Goal: Task Accomplishment & Management: Complete application form

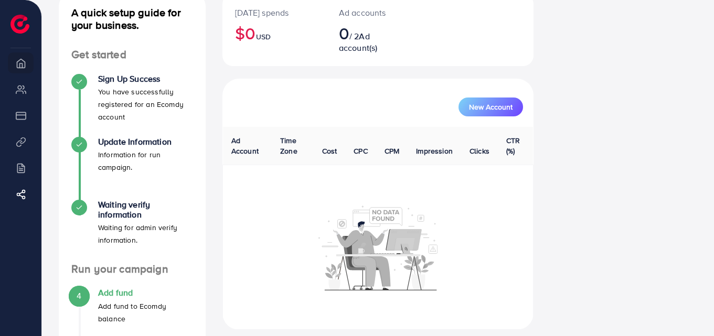
scroll to position [178, 0]
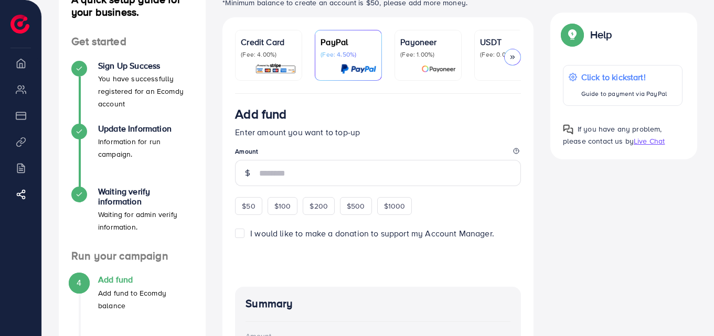
scroll to position [52, 0]
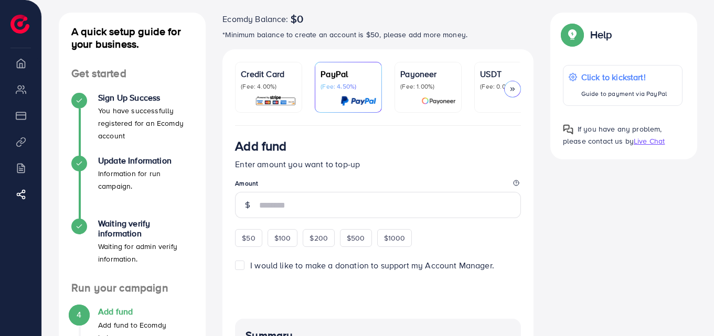
click at [489, 81] on div "USDT (Fee: 0.00%)" at bounding box center [508, 79] width 56 height 23
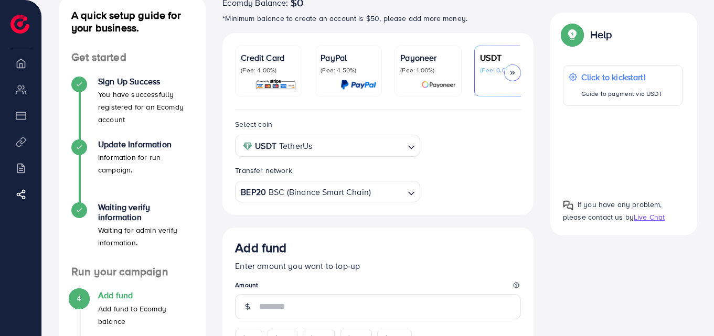
scroll to position [213, 0]
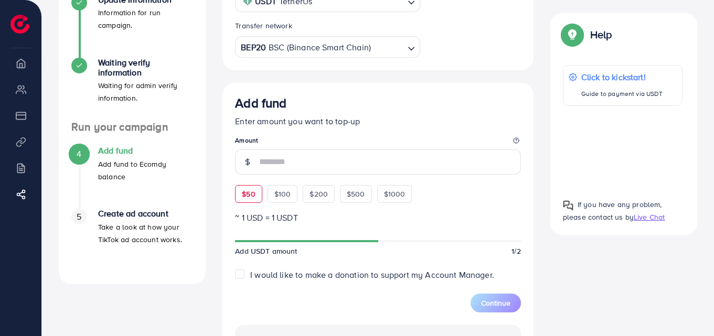
click at [256, 201] on div "$50" at bounding box center [248, 194] width 27 height 18
type input "**"
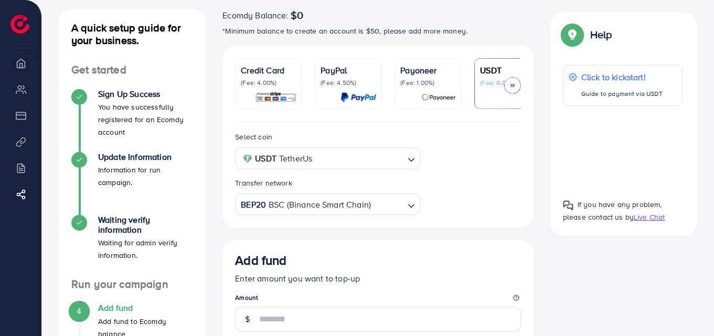
scroll to position [0, 0]
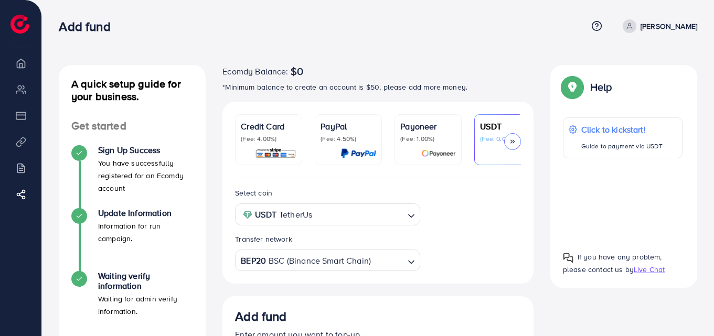
click at [283, 133] on div "Credit Card (Fee: 4.00%)" at bounding box center [269, 131] width 56 height 23
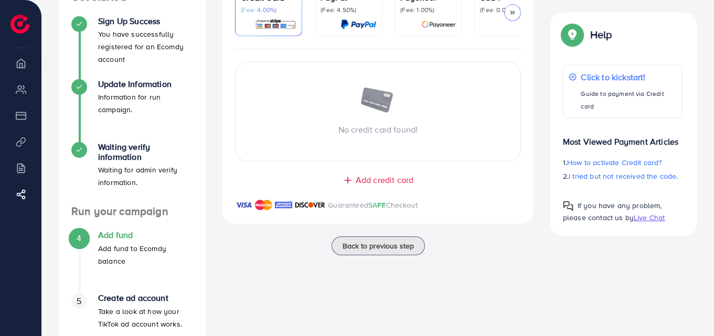
scroll to position [73, 0]
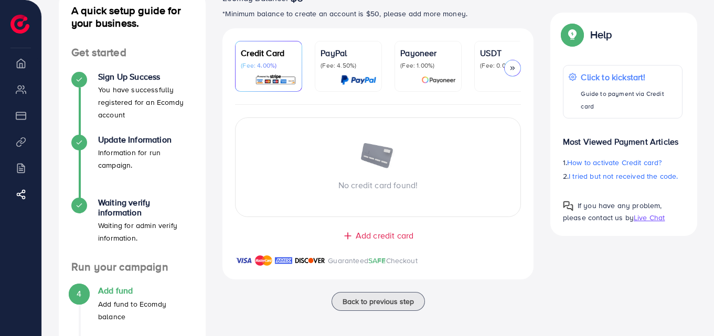
click at [373, 240] on span "Add credit card" at bounding box center [385, 236] width 58 height 12
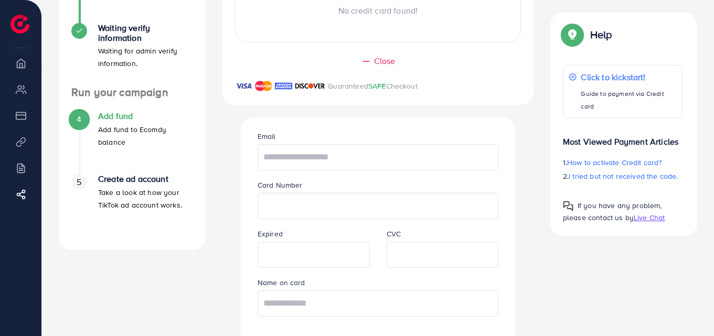
scroll to position [244, 0]
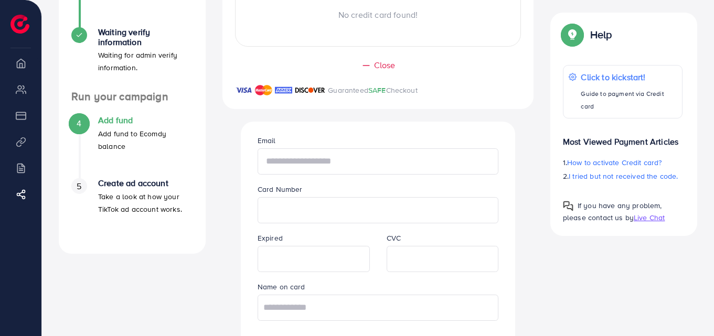
click at [331, 163] on input "text" at bounding box center [377, 161] width 241 height 26
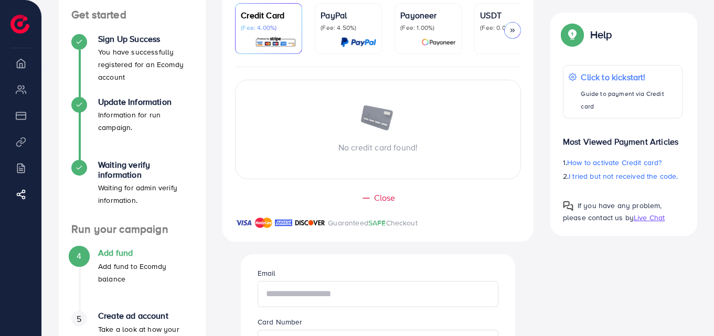
scroll to position [0, 0]
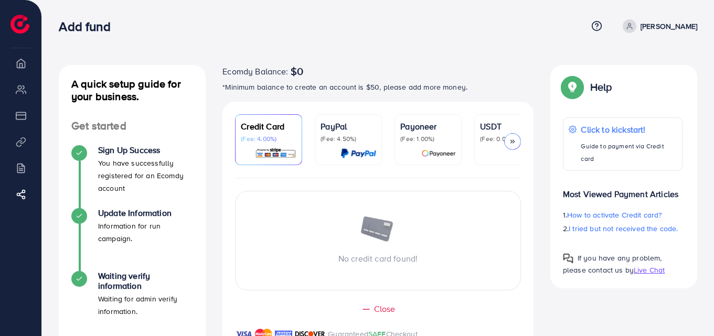
click at [490, 131] on p "USDT" at bounding box center [508, 126] width 56 height 13
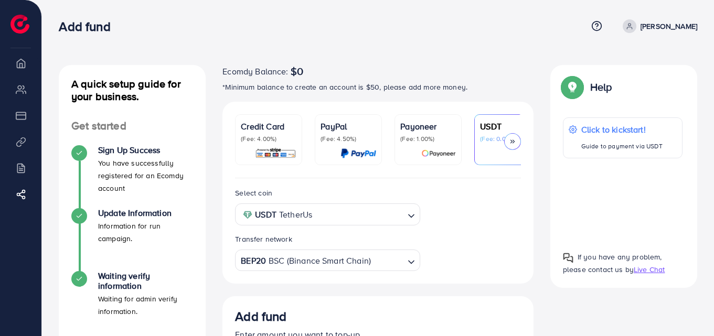
click at [258, 149] on img at bounding box center [275, 153] width 41 height 12
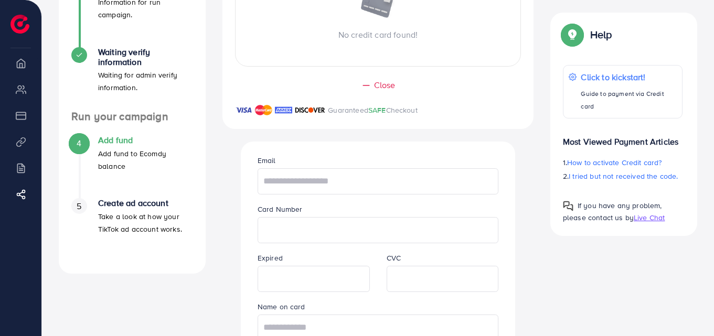
scroll to position [315, 0]
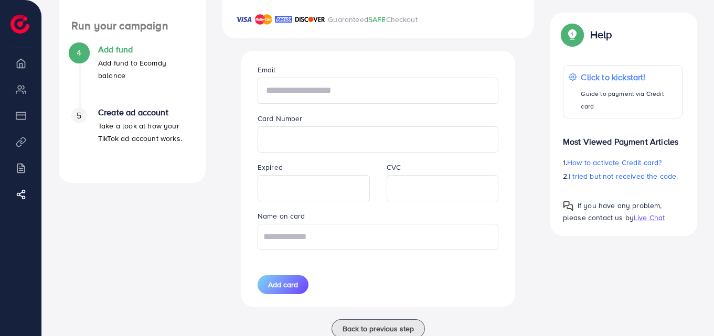
click at [356, 92] on input "text" at bounding box center [377, 91] width 241 height 26
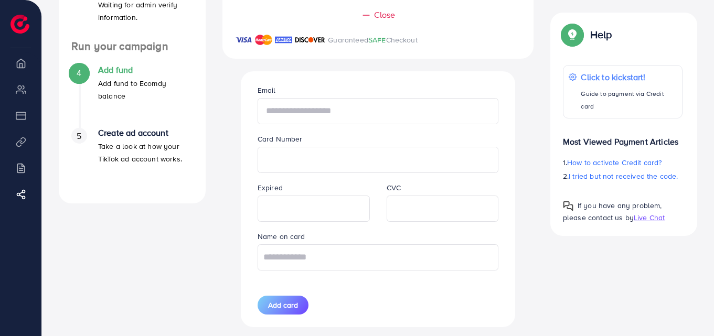
scroll to position [296, 0]
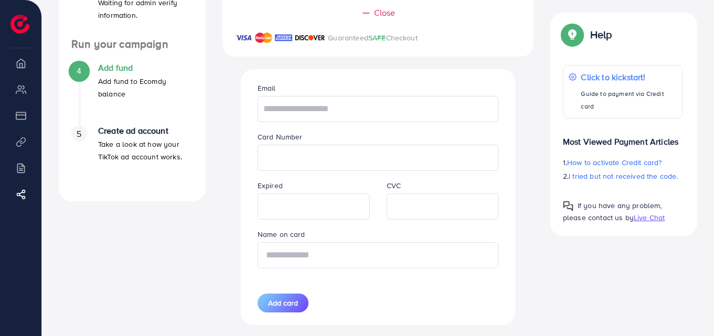
click at [313, 259] on input "text" at bounding box center [377, 255] width 241 height 26
click at [347, 109] on input "text" at bounding box center [377, 109] width 241 height 26
type input "**********"
click at [323, 260] on input "text" at bounding box center [377, 255] width 241 height 26
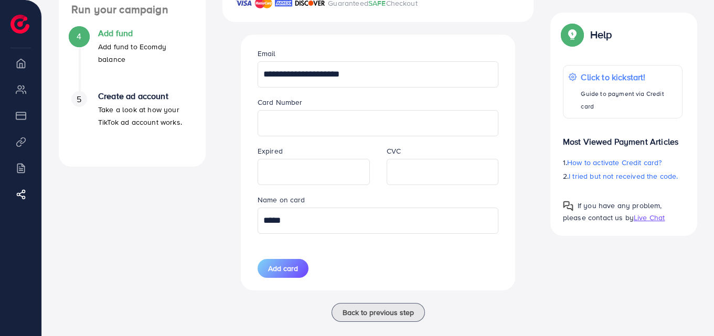
scroll to position [349, 0]
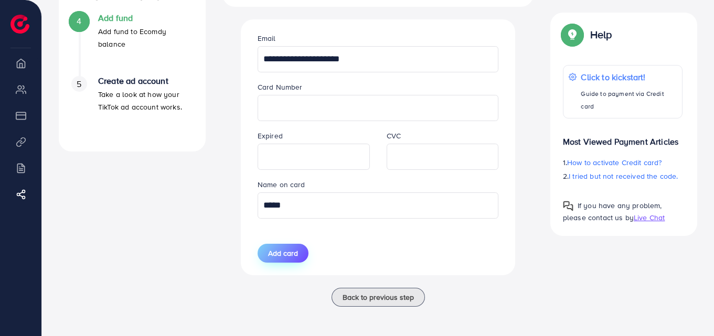
type input "*****"
click at [283, 254] on span "Add card" at bounding box center [283, 253] width 30 height 10
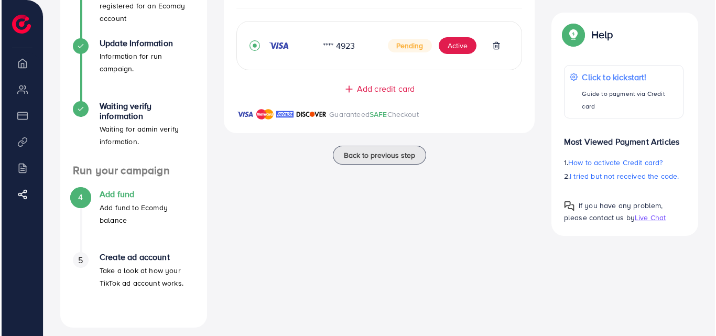
scroll to position [178, 0]
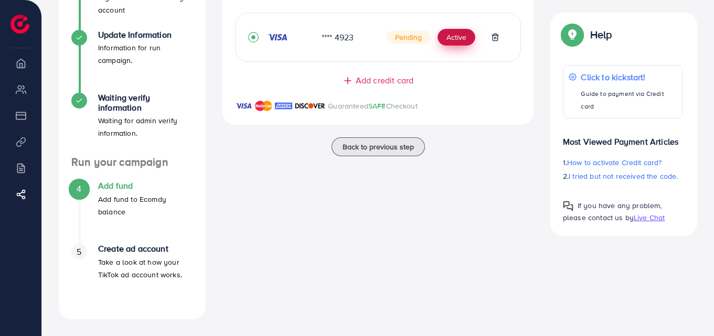
click at [449, 41] on button "Active" at bounding box center [456, 37] width 38 height 17
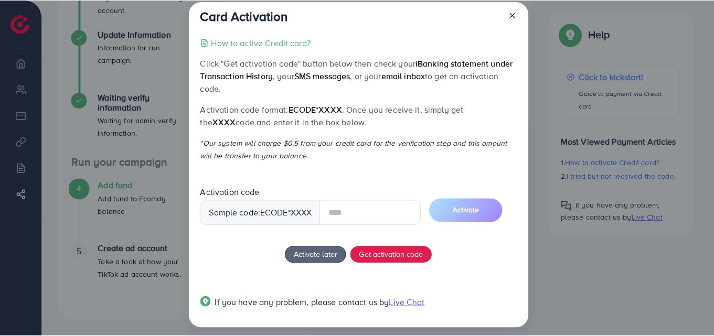
scroll to position [20, 0]
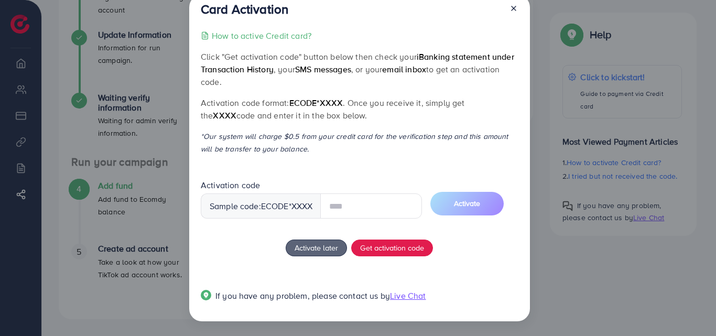
click at [374, 203] on input "text" at bounding box center [371, 206] width 102 height 25
click at [379, 196] on input "text" at bounding box center [371, 206] width 102 height 25
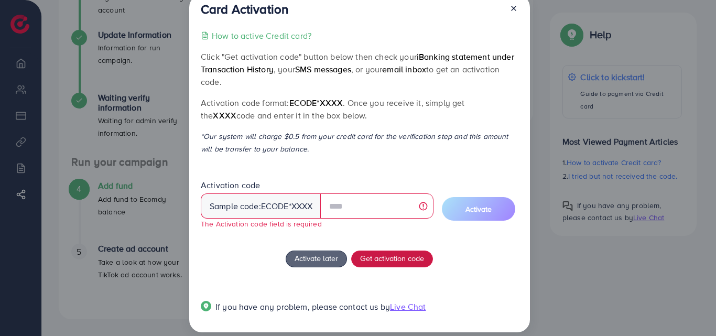
click at [378, 242] on div "How to active Credit card? Click "Get activation code" button below then check …" at bounding box center [359, 177] width 317 height 296
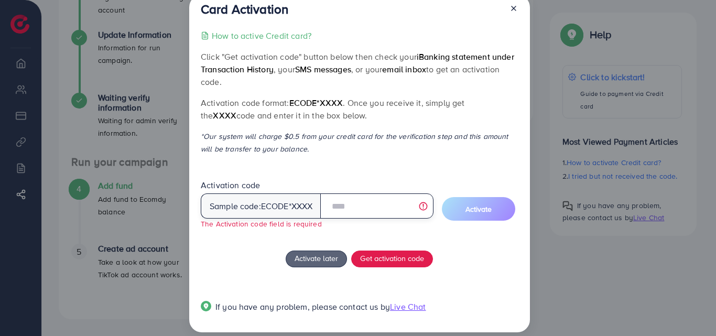
click at [379, 203] on input "text" at bounding box center [376, 206] width 113 height 25
click at [369, 206] on input "text" at bounding box center [376, 206] width 113 height 25
click at [361, 205] on input "text" at bounding box center [376, 206] width 113 height 25
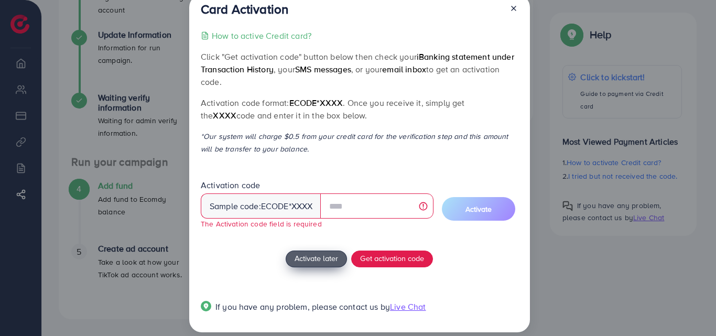
click at [307, 262] on span "Activate later" at bounding box center [317, 258] width 44 height 11
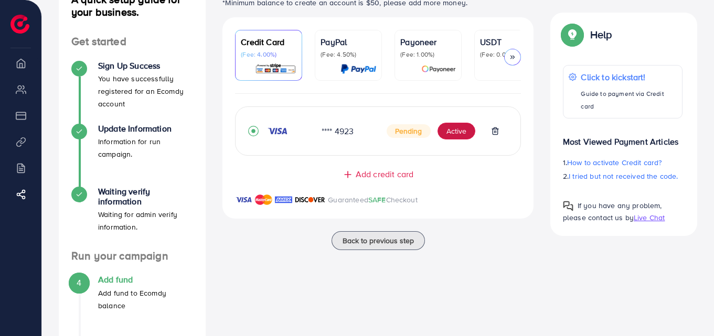
scroll to position [73, 0]
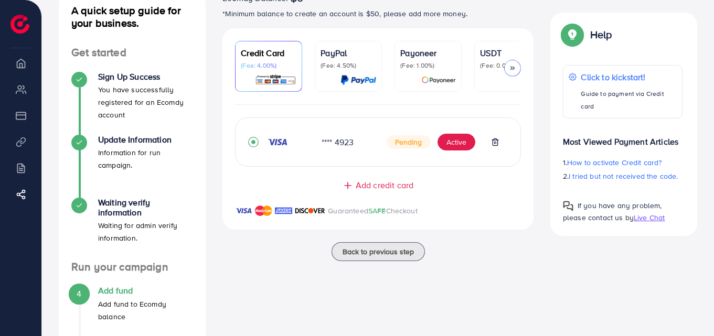
click at [403, 147] on span "Pending" at bounding box center [408, 142] width 44 height 14
click at [461, 144] on button "Active" at bounding box center [456, 142] width 38 height 17
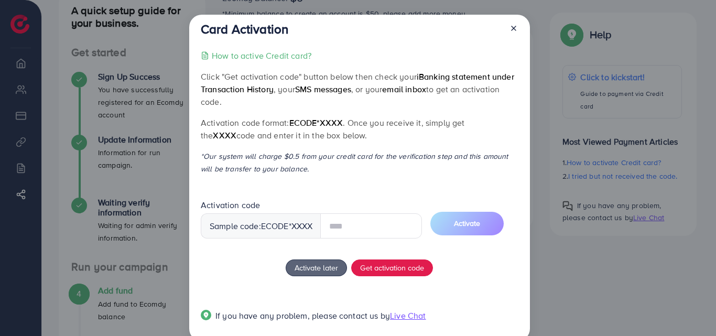
click at [381, 224] on input "text" at bounding box center [371, 225] width 102 height 25
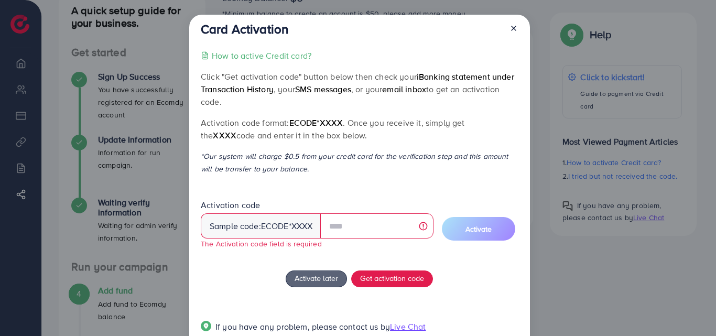
click at [273, 56] on p "How to active Credit card?" at bounding box center [262, 55] width 100 height 13
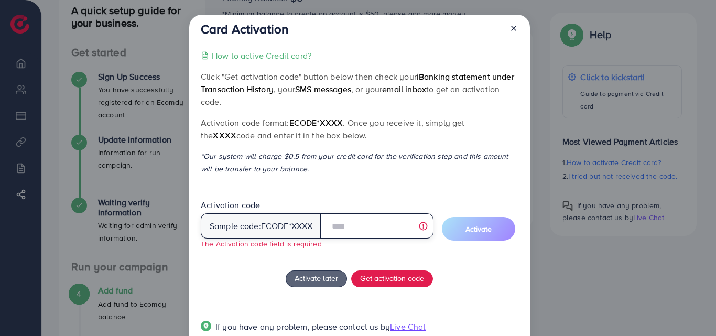
click at [362, 223] on input "text" at bounding box center [376, 225] width 113 height 25
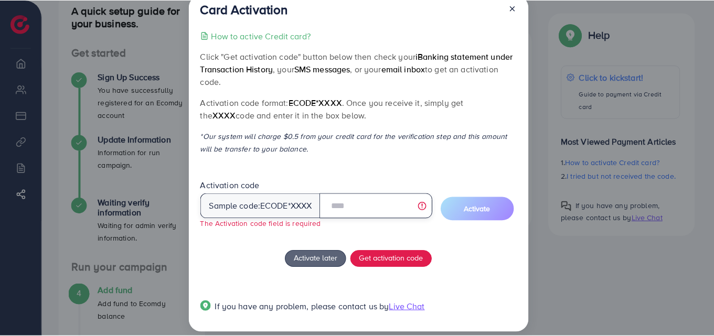
scroll to position [31, 0]
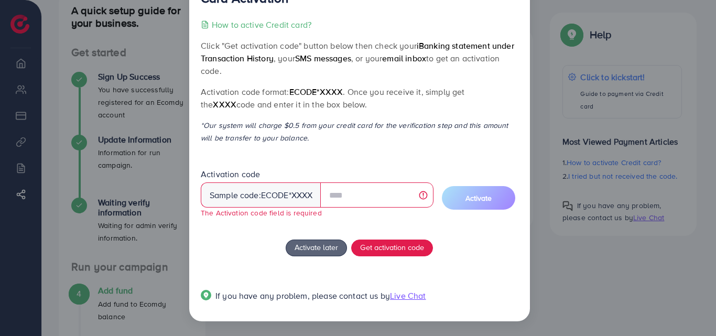
click at [291, 198] on div "Sample code: ecode *XXXX" at bounding box center [261, 194] width 121 height 25
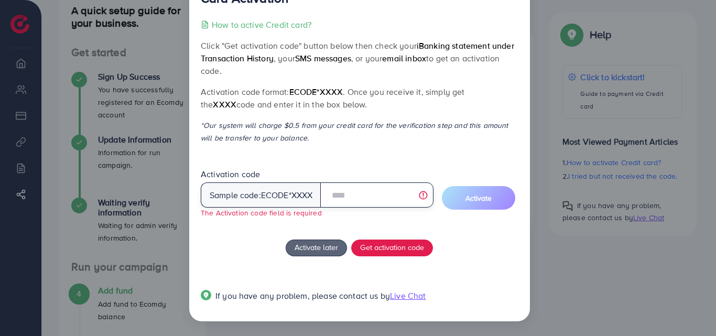
click at [354, 192] on input "text" at bounding box center [376, 194] width 113 height 25
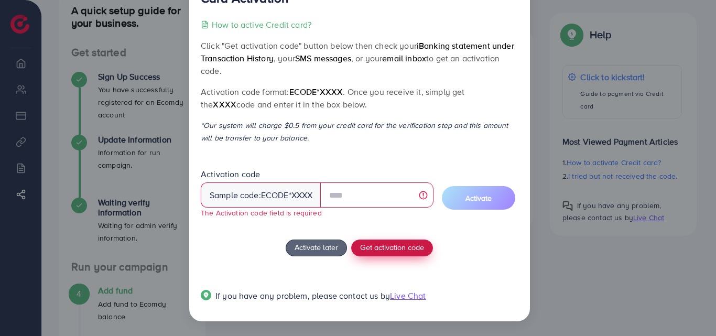
click at [402, 246] on span "Get activation code" at bounding box center [392, 247] width 64 height 11
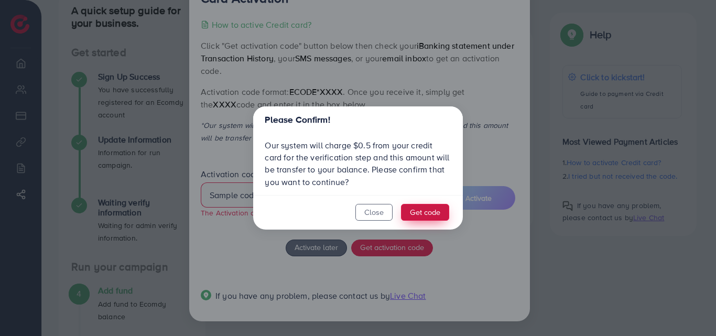
click at [419, 213] on button "Get code" at bounding box center [425, 212] width 48 height 17
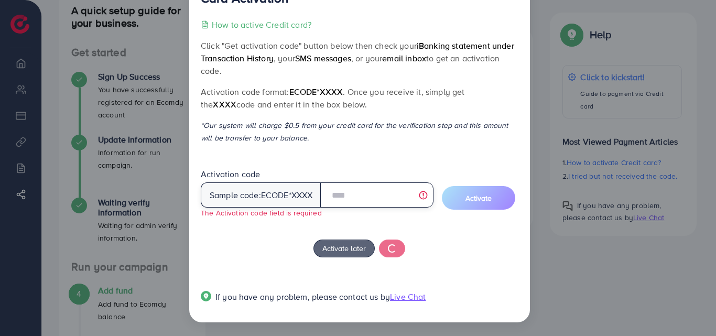
click at [352, 196] on input "text" at bounding box center [376, 194] width 113 height 25
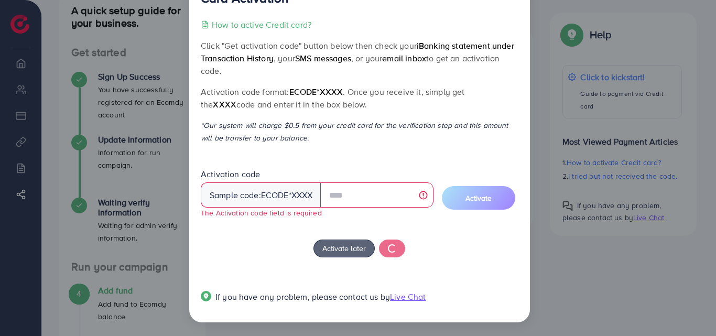
click at [543, 97] on div "Card Activation How to active Credit card? Click "Get activation code" button b…" at bounding box center [358, 168] width 716 height 336
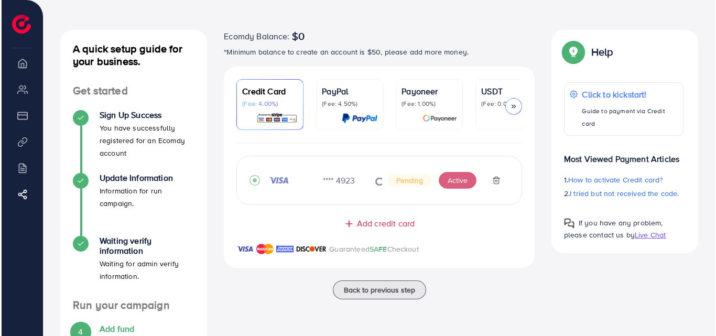
scroll to position [0, 0]
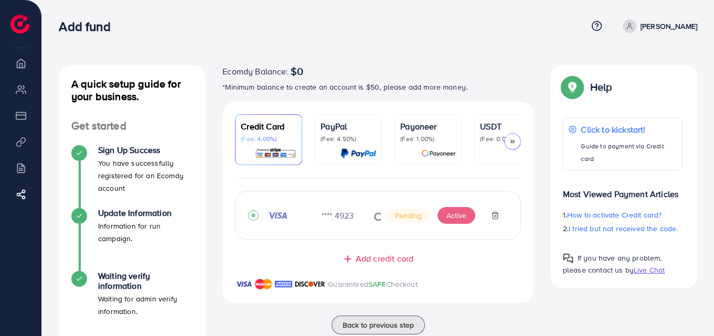
click at [457, 218] on div at bounding box center [377, 215] width 285 height 23
click at [458, 212] on button "Active" at bounding box center [456, 215] width 38 height 17
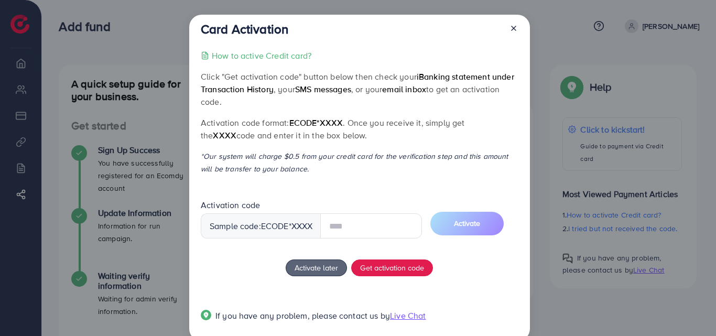
click at [512, 27] on line at bounding box center [514, 28] width 4 height 4
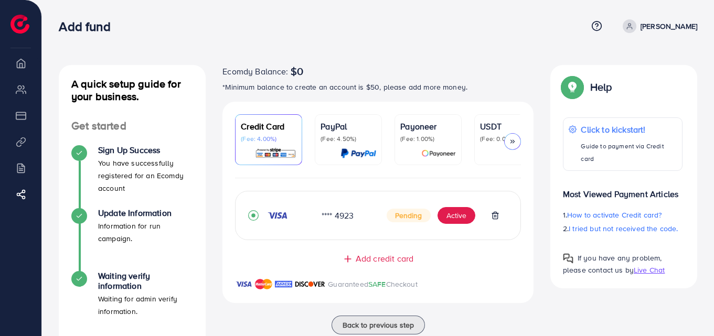
click at [405, 222] on span "Pending" at bounding box center [408, 216] width 44 height 14
click at [412, 217] on span "Pending" at bounding box center [408, 216] width 44 height 14
click at [457, 217] on button "Active" at bounding box center [456, 215] width 38 height 17
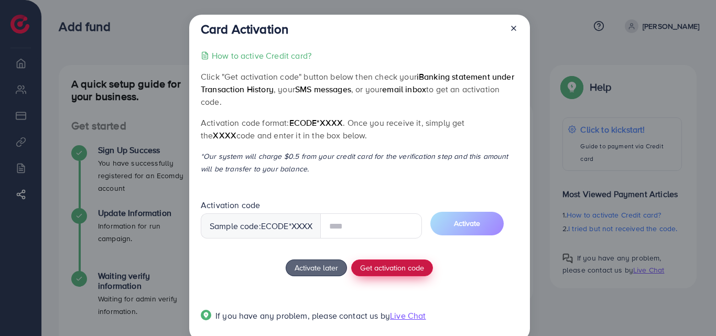
click at [403, 266] on div "How to active Credit card? Click "Get activation code" button below then check …" at bounding box center [359, 192] width 317 height 286
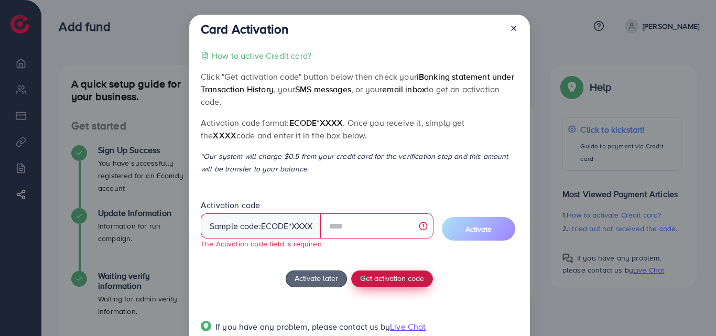
click at [400, 280] on span "Get activation code" at bounding box center [392, 278] width 64 height 11
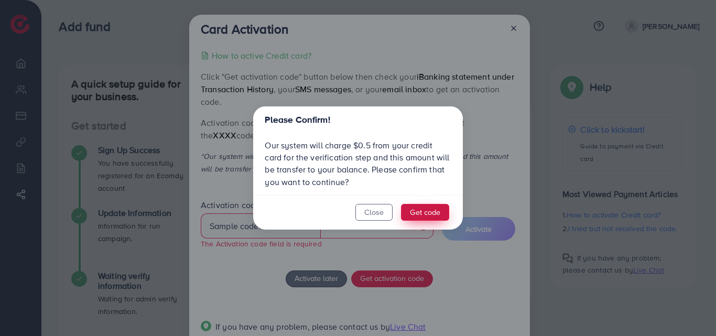
click at [426, 206] on button "Get code" at bounding box center [425, 212] width 48 height 17
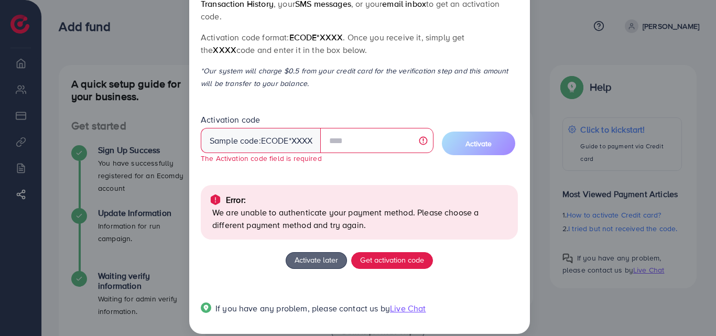
scroll to position [98, 0]
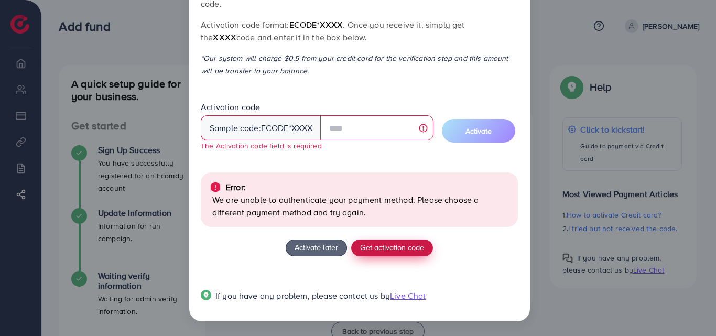
click at [403, 251] on span "Get activation code" at bounding box center [392, 247] width 64 height 11
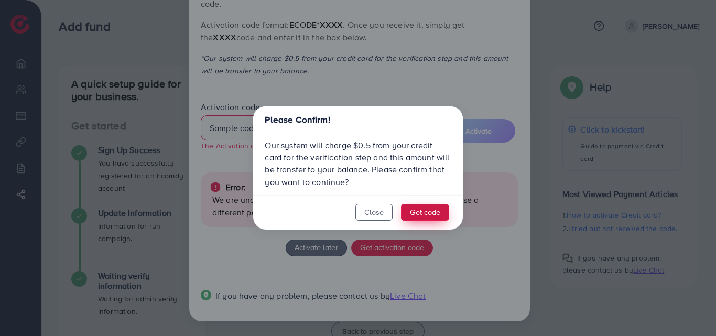
click at [421, 211] on button "Get code" at bounding box center [425, 212] width 48 height 17
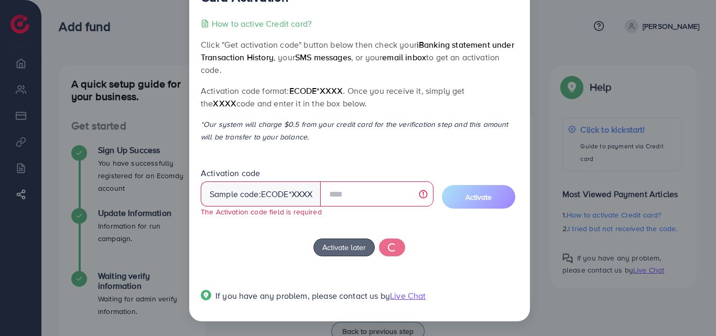
scroll to position [31, 0]
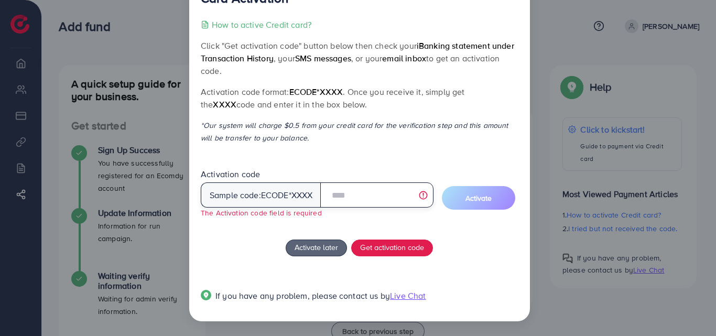
click at [368, 187] on input "text" at bounding box center [376, 194] width 113 height 25
click at [371, 187] on input "text" at bounding box center [376, 194] width 113 height 25
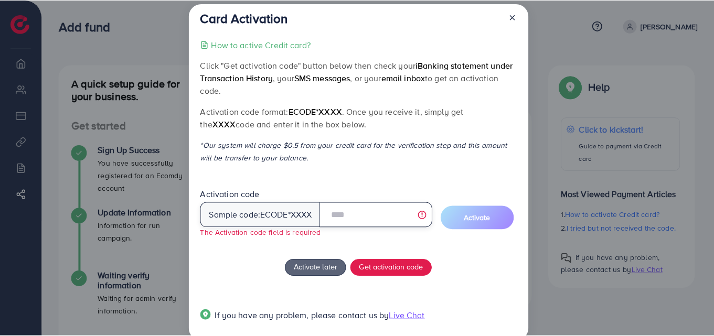
scroll to position [0, 0]
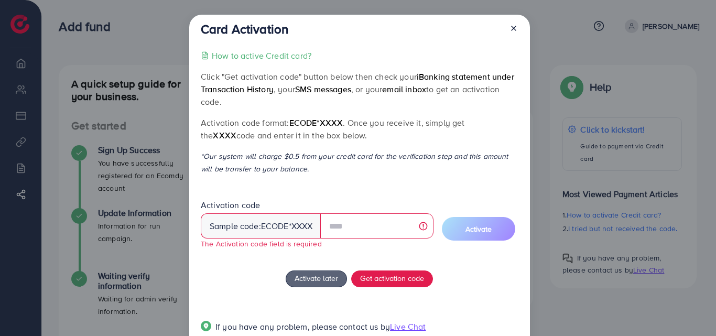
click at [512, 30] on icon at bounding box center [514, 28] width 8 height 8
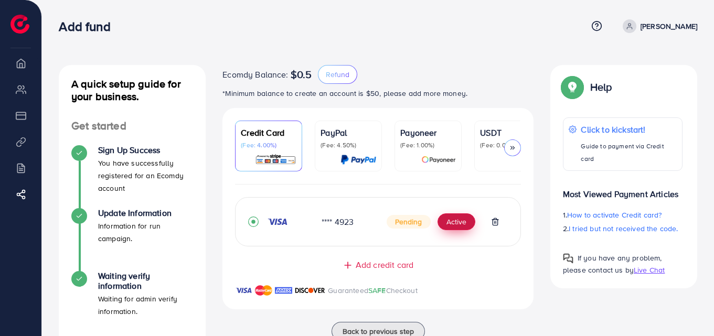
click at [464, 224] on button "Active" at bounding box center [456, 221] width 38 height 17
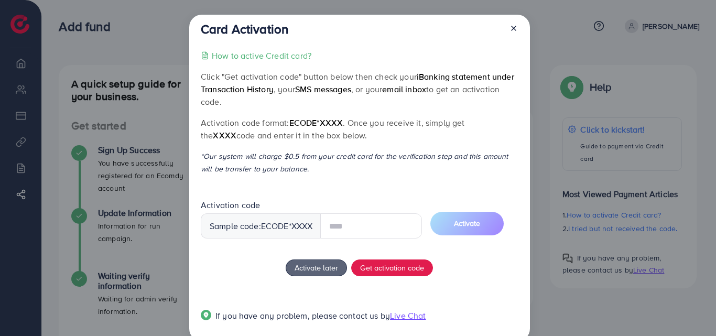
click at [352, 224] on input "text" at bounding box center [371, 225] width 102 height 25
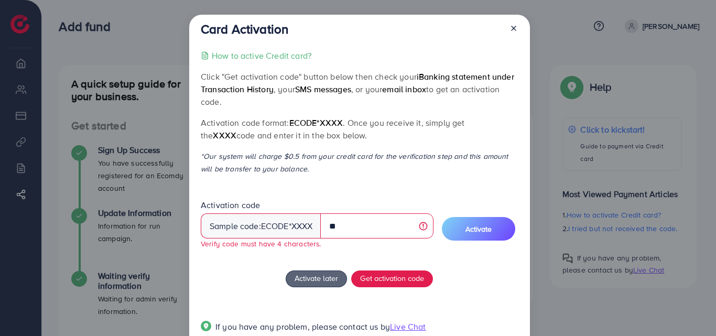
type input "*"
click at [511, 28] on icon at bounding box center [514, 28] width 8 height 8
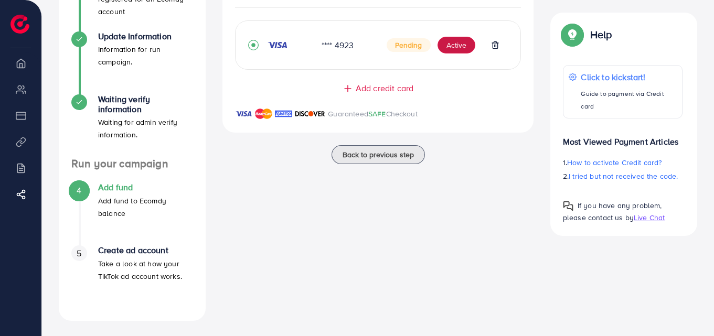
scroll to position [178, 0]
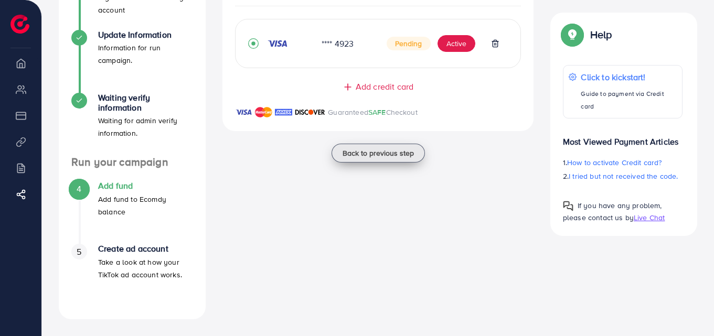
click at [379, 158] on span "Back to previous step" at bounding box center [377, 153] width 71 height 10
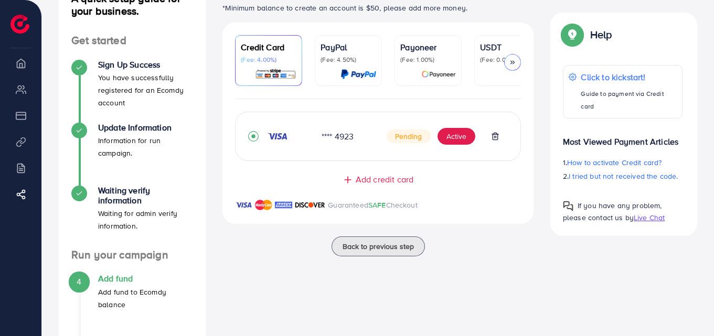
scroll to position [0, 0]
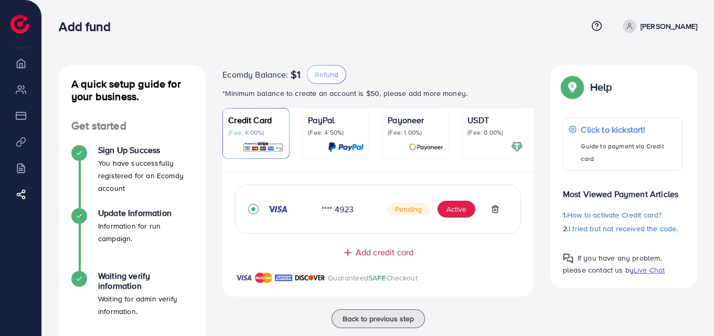
click at [350, 22] on div "Add fund" at bounding box center [323, 26] width 528 height 15
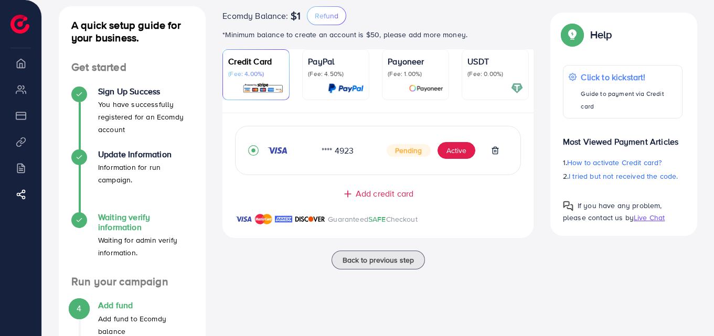
scroll to position [178, 0]
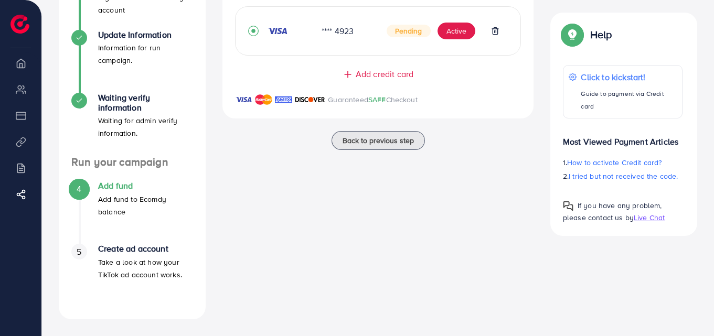
click at [122, 255] on div "Create ad account Take a look at how your TikTok ad account works." at bounding box center [145, 262] width 95 height 37
click at [106, 186] on h4 "Add fund" at bounding box center [145, 186] width 95 height 10
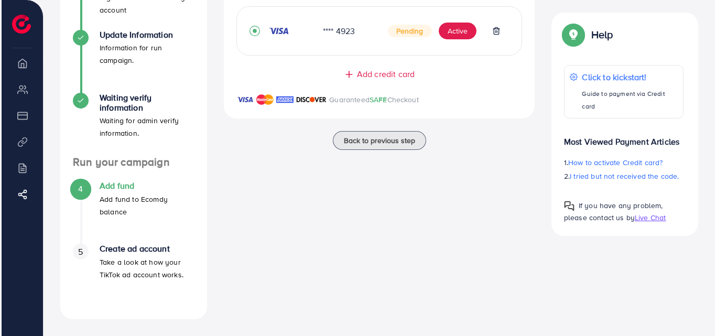
scroll to position [126, 0]
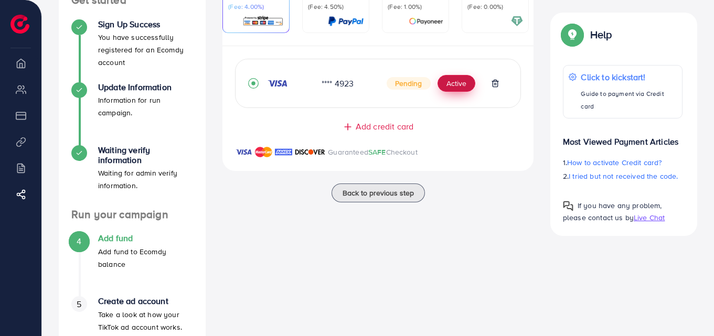
click at [455, 87] on button "Active" at bounding box center [456, 83] width 38 height 17
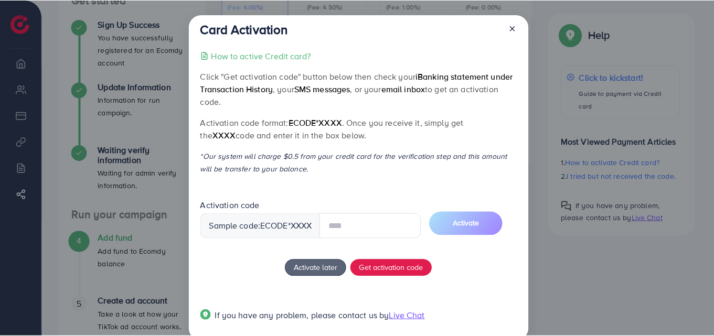
scroll to position [20, 0]
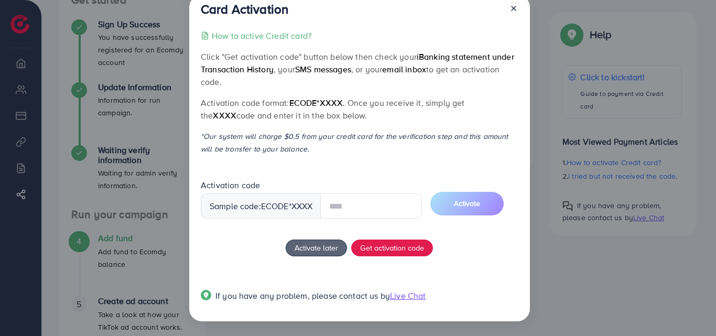
click at [283, 205] on span "ecode" at bounding box center [275, 206] width 28 height 12
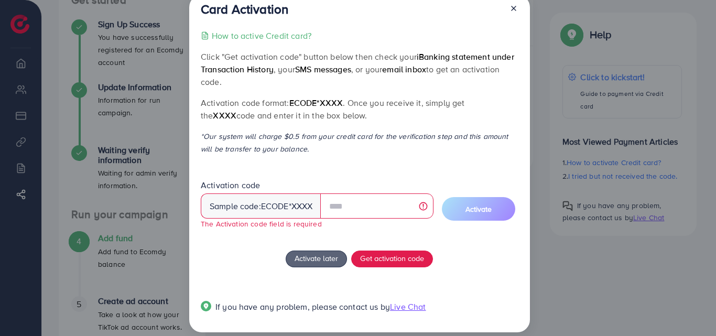
drag, startPoint x: 284, startPoint y: 205, endPoint x: 298, endPoint y: 207, distance: 14.3
click at [285, 205] on span "ecode" at bounding box center [275, 206] width 28 height 12
click at [301, 207] on div "Sample code: ecode *XXXX" at bounding box center [261, 206] width 121 height 25
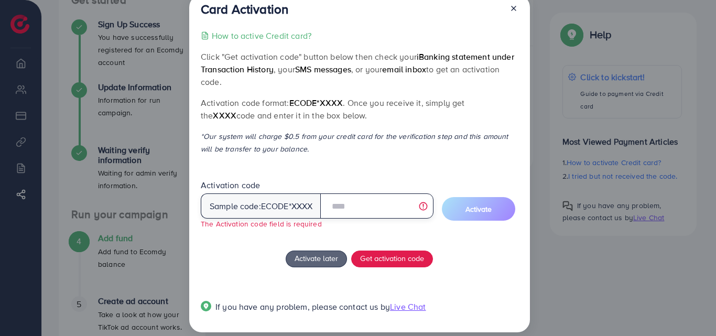
click at [349, 203] on input "text" at bounding box center [376, 206] width 113 height 25
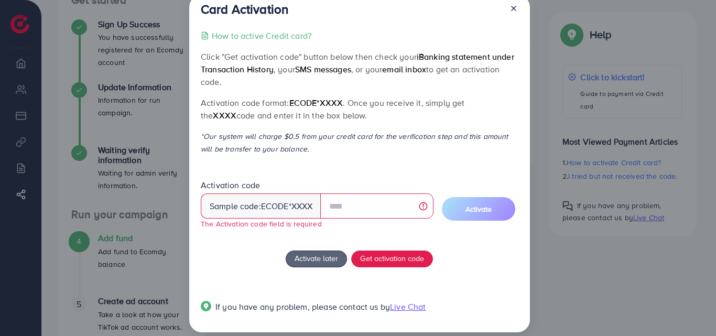
click at [288, 204] on div "Sample code: ecode *XXXX" at bounding box center [261, 206] width 121 height 25
click at [292, 208] on div "Sample code: ecode *XXXX" at bounding box center [261, 206] width 121 height 25
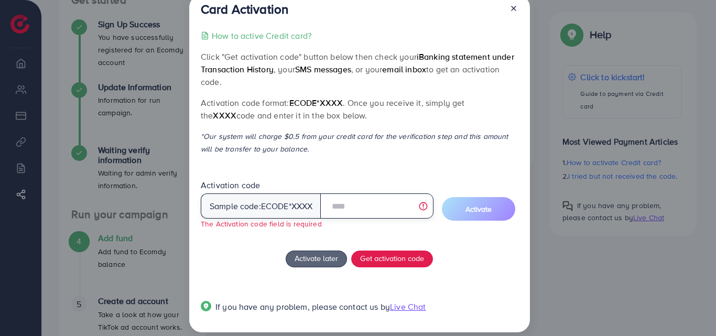
click at [396, 198] on input "text" at bounding box center [376, 206] width 113 height 25
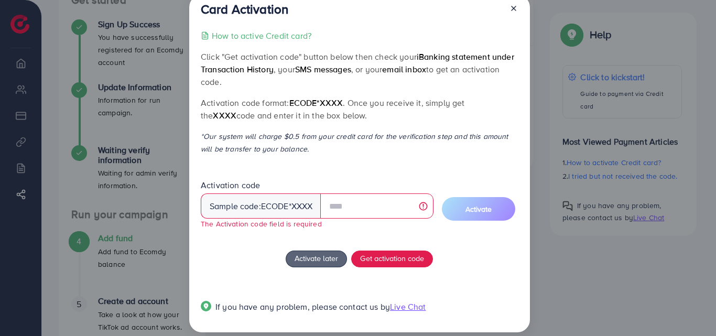
click at [514, 9] on icon at bounding box center [514, 8] width 8 height 8
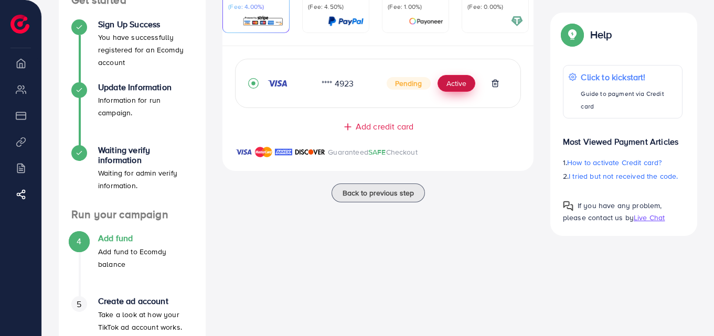
click at [452, 87] on button "Active" at bounding box center [456, 83] width 38 height 17
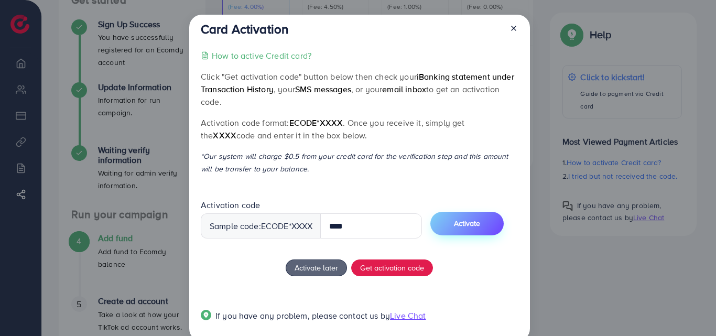
type input "****"
click at [480, 225] on span "Activate" at bounding box center [467, 223] width 26 height 10
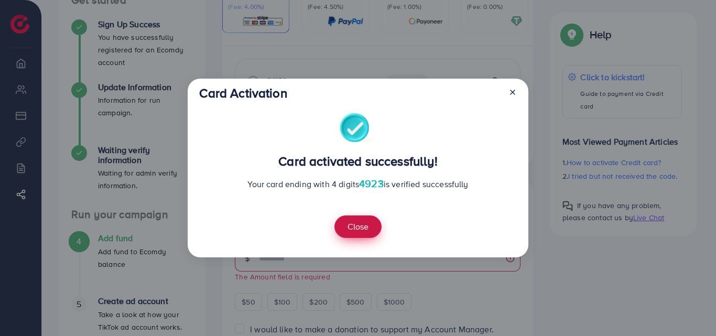
click at [359, 232] on button "Close" at bounding box center [358, 227] width 47 height 23
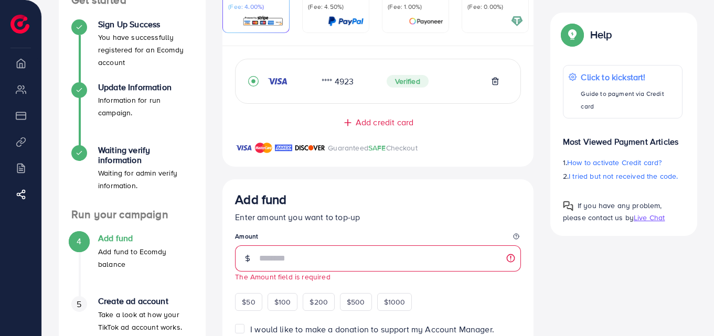
scroll to position [178, 0]
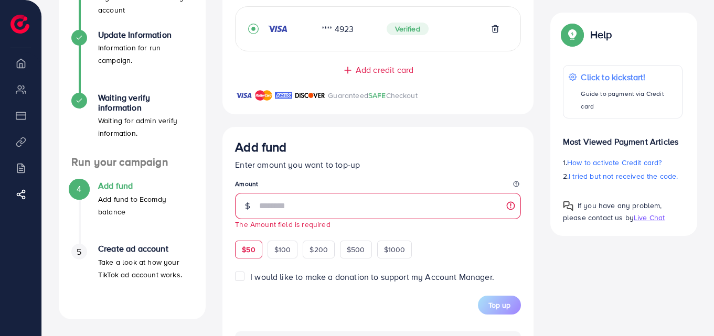
click at [242, 257] on div "$50" at bounding box center [248, 250] width 27 height 18
type input "**"
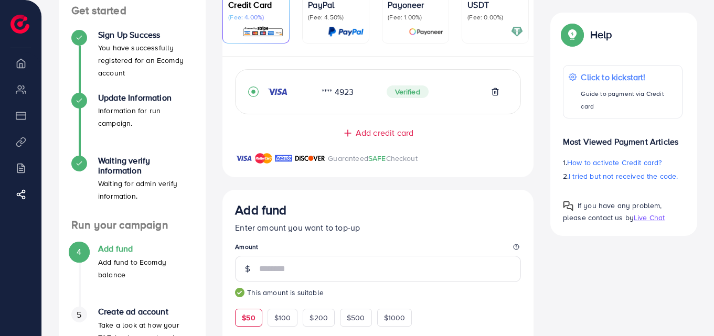
scroll to position [0, 0]
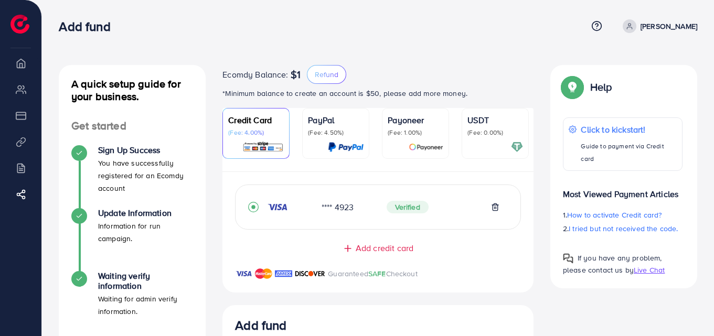
click at [472, 130] on p "(Fee: 0.00%)" at bounding box center [495, 132] width 56 height 8
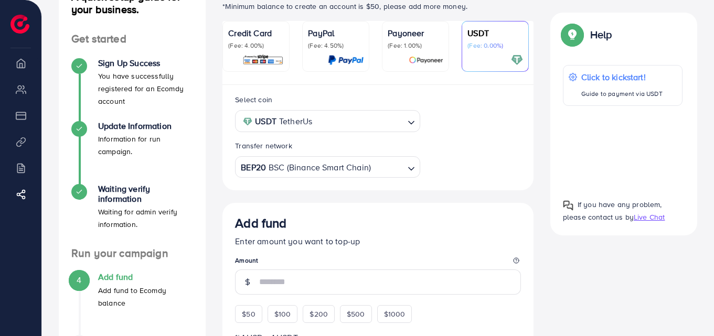
scroll to position [210, 0]
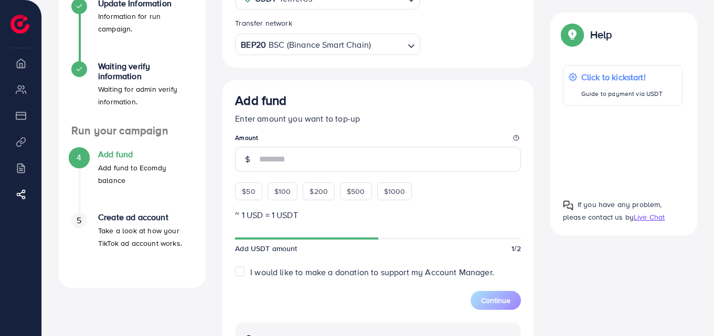
click at [256, 194] on div "$50" at bounding box center [248, 191] width 27 height 18
type input "**"
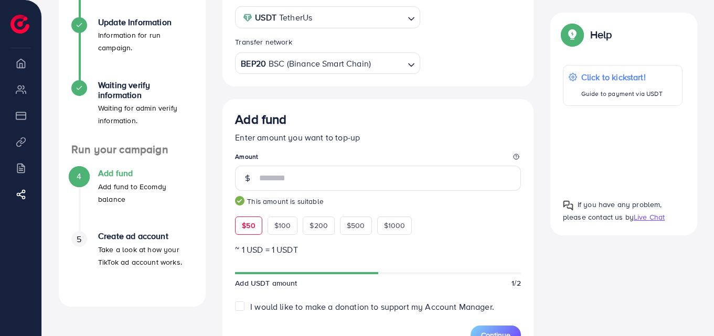
scroll to position [0, 0]
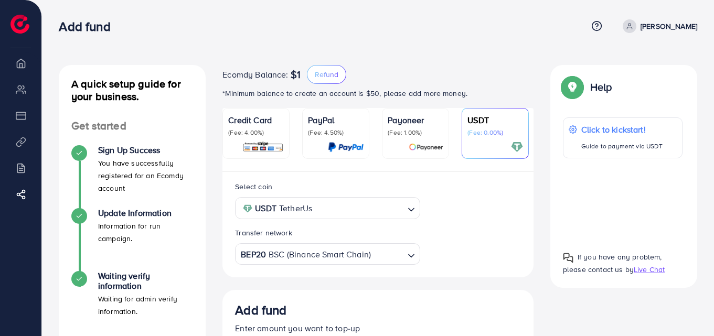
click at [262, 145] on img at bounding box center [262, 147] width 41 height 12
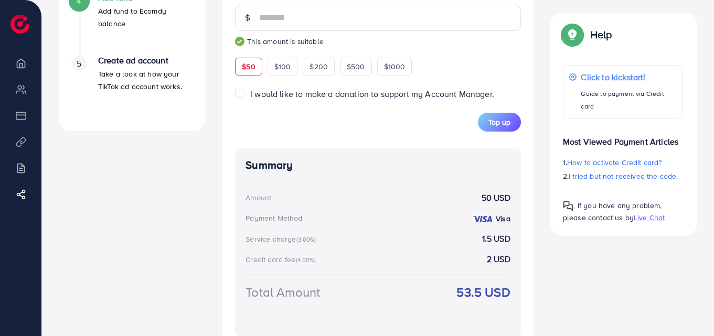
scroll to position [367, 0]
click at [506, 127] on span "Top up" at bounding box center [499, 121] width 22 height 10
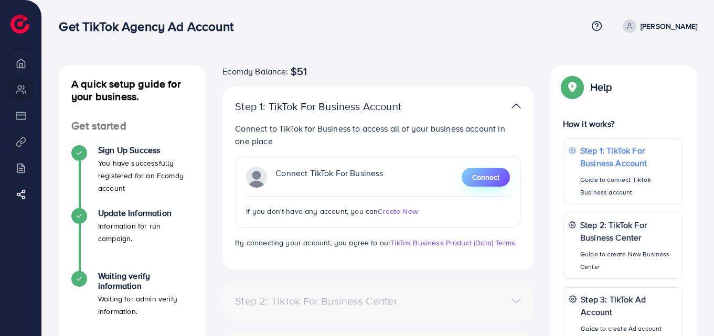
click at [484, 175] on span "Connect" at bounding box center [485, 177] width 27 height 10
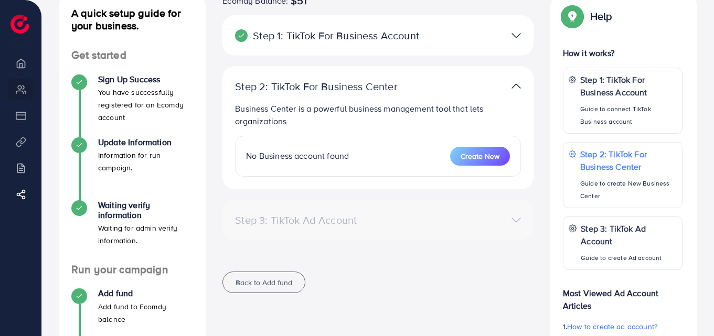
scroll to position [52, 0]
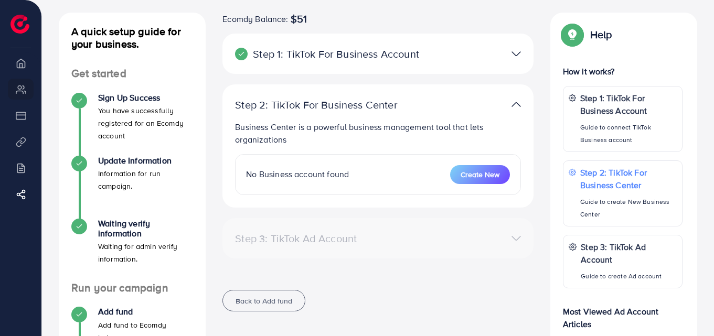
click at [517, 53] on img at bounding box center [515, 53] width 9 height 15
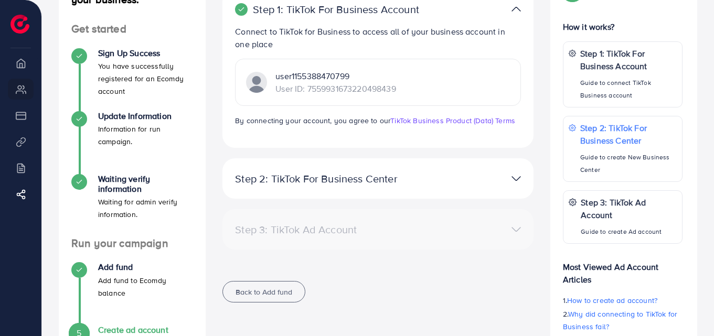
scroll to position [157, 0]
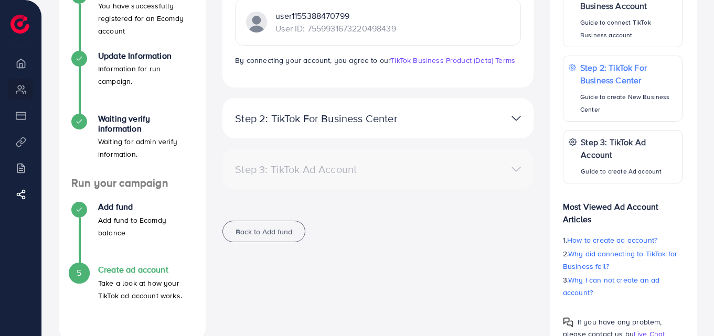
click at [511, 119] on img at bounding box center [515, 118] width 9 height 15
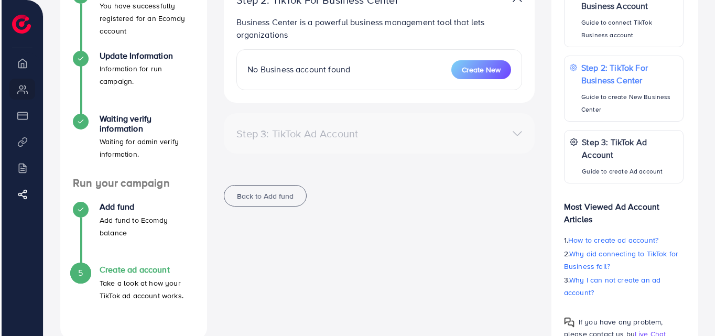
scroll to position [190, 0]
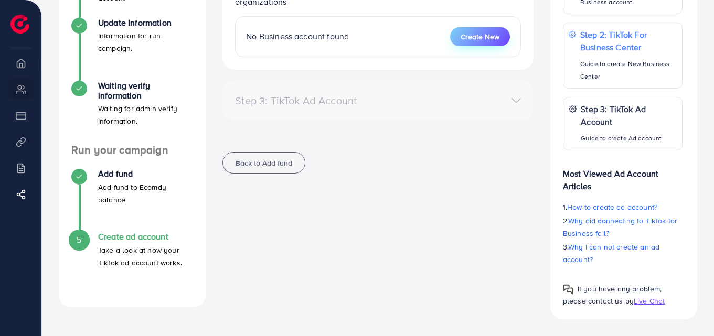
click at [468, 36] on span "Create New" at bounding box center [479, 36] width 39 height 10
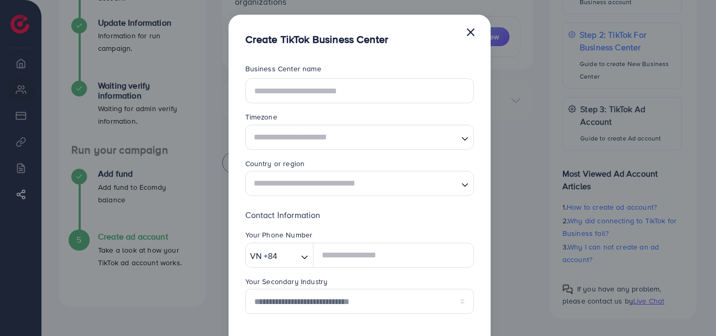
scroll to position [0, 0]
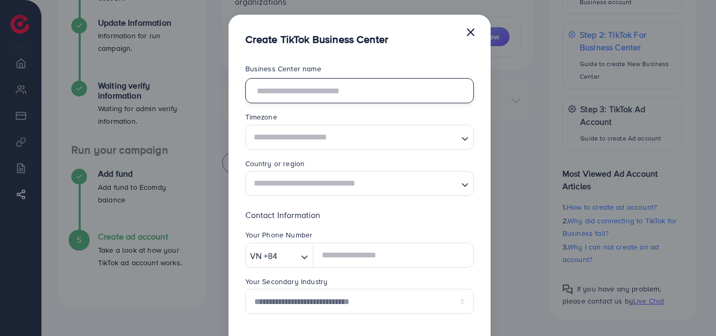
click at [323, 96] on input "text" at bounding box center [359, 90] width 229 height 25
type input "********"
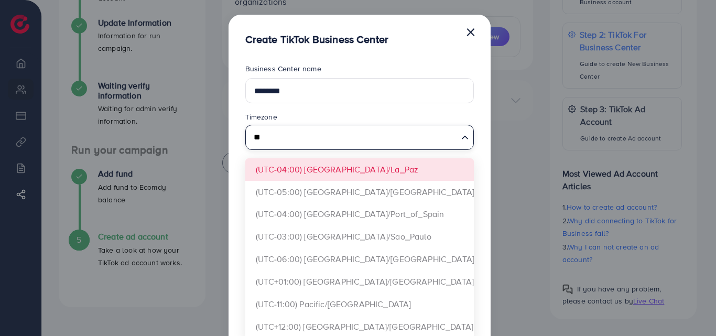
type input "*"
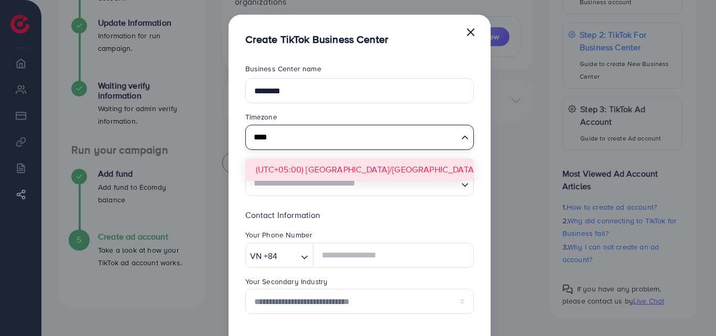
type input "****"
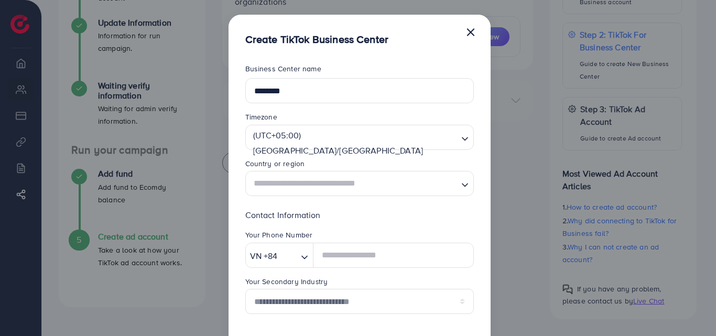
click at [405, 166] on form "**********" at bounding box center [359, 273] width 229 height 421
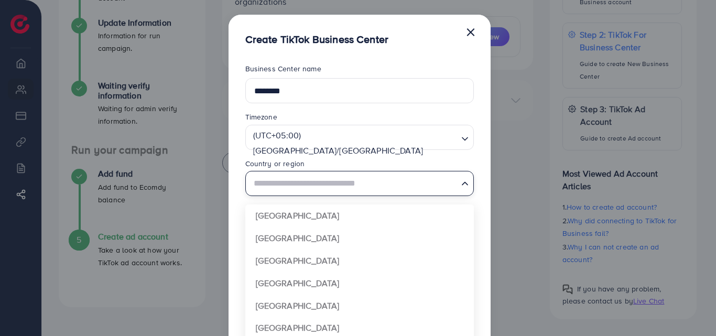
click at [402, 185] on input "Search for option" at bounding box center [353, 183] width 207 height 19
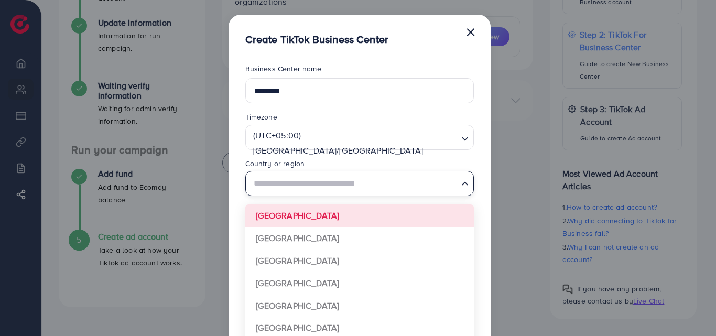
click at [314, 179] on input "Search for option" at bounding box center [353, 183] width 207 height 19
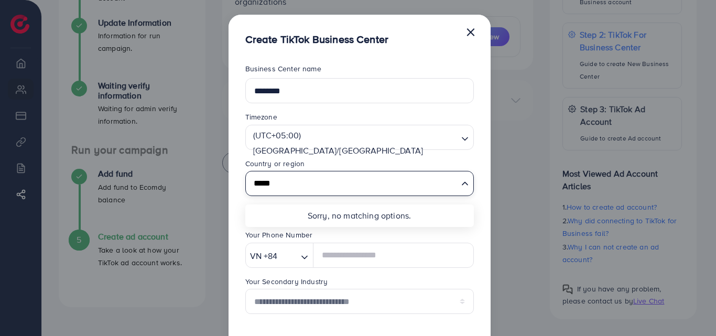
type input "********"
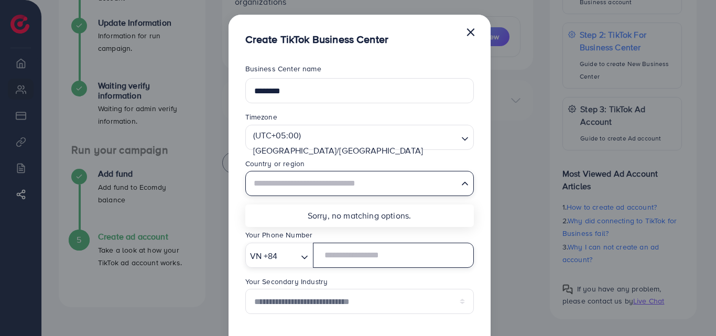
type input "**********"
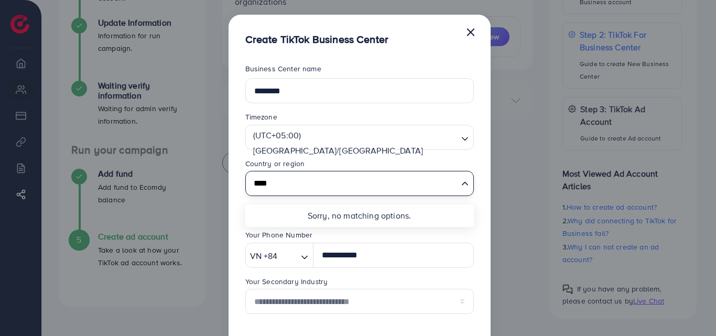
type input "********"
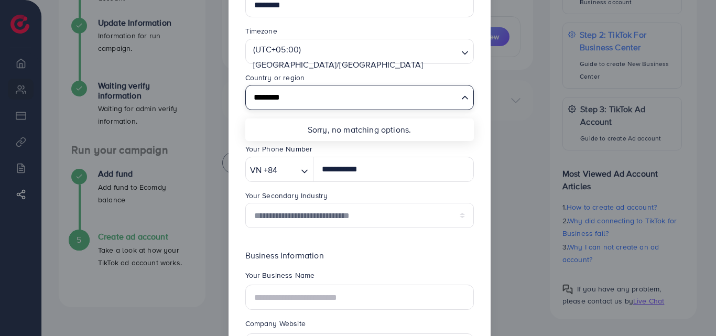
scroll to position [105, 0]
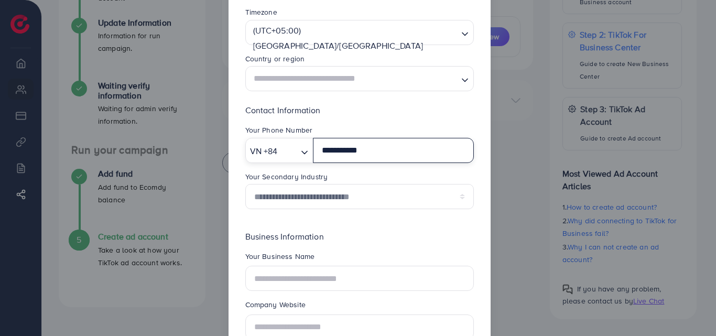
drag, startPoint x: 396, startPoint y: 148, endPoint x: 318, endPoint y: 148, distance: 77.6
click at [318, 148] on input "**********" at bounding box center [393, 150] width 160 height 25
click at [301, 148] on icon "Search for option" at bounding box center [304, 152] width 10 height 10
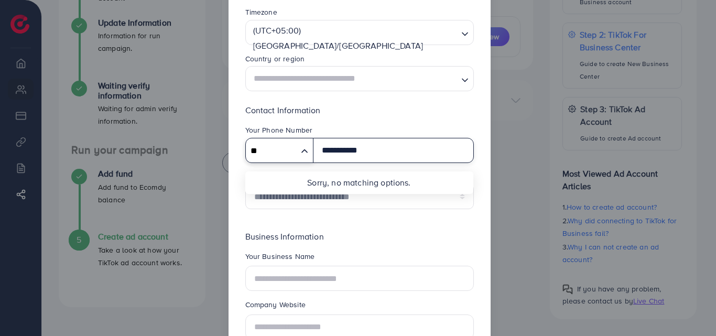
type input "*"
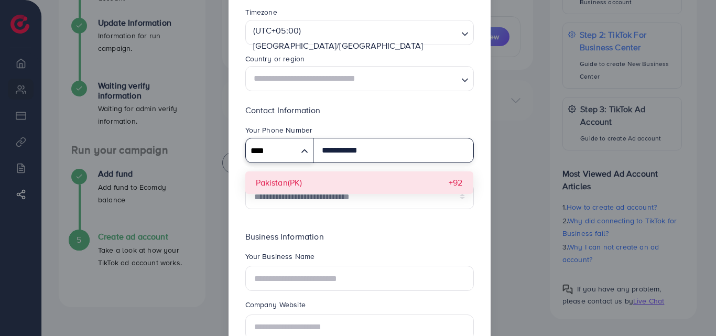
type input "****"
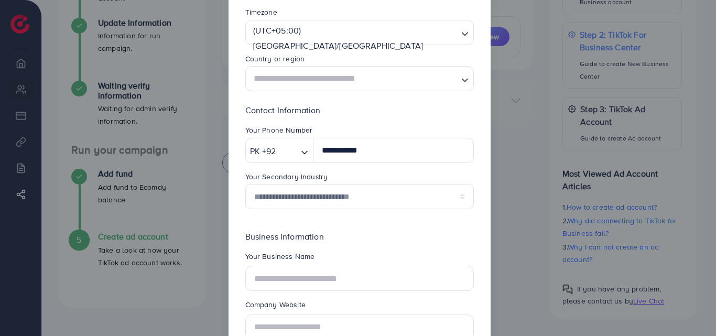
click at [337, 185] on div "**********" at bounding box center [359, 161] width 229 height 114
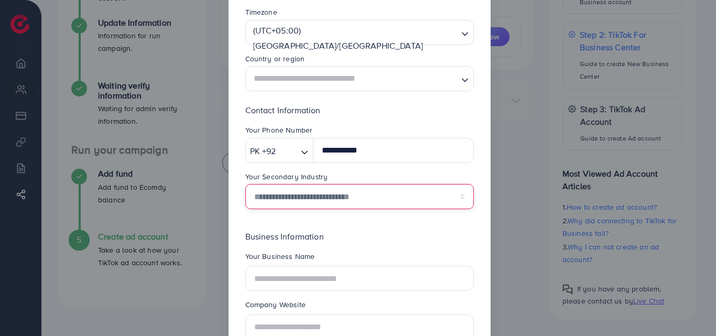
click at [371, 196] on select "**********" at bounding box center [359, 196] width 229 height 25
select select "******"
click at [245, 184] on select "**********" at bounding box center [359, 196] width 229 height 25
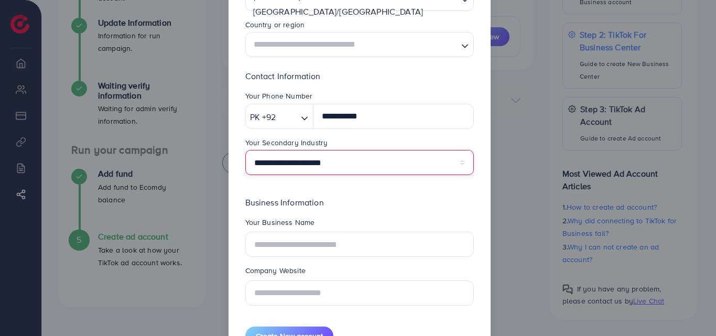
scroll to position [157, 0]
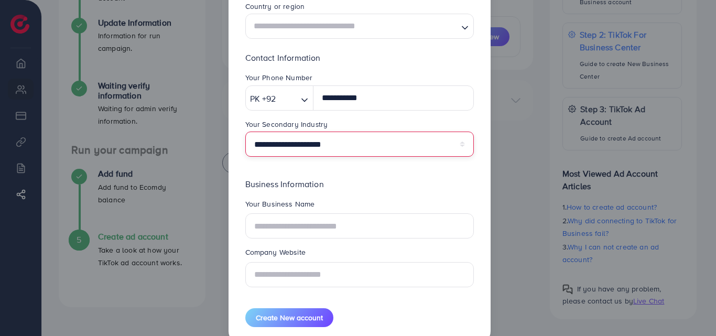
click at [340, 137] on select "**********" at bounding box center [359, 144] width 229 height 25
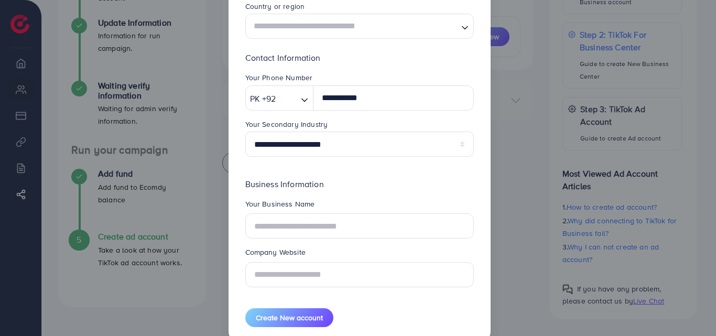
click at [461, 61] on p "Contact Information" at bounding box center [359, 57] width 229 height 13
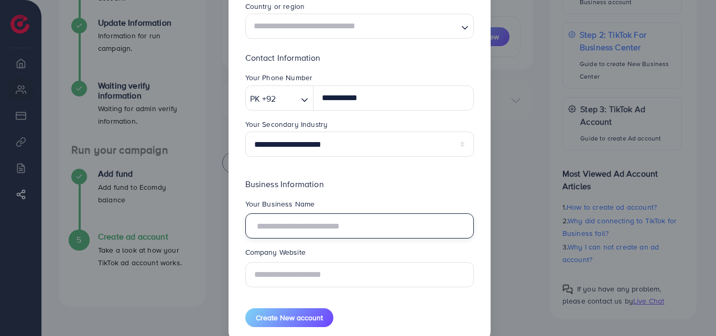
click at [320, 225] on input "text" at bounding box center [359, 225] width 229 height 25
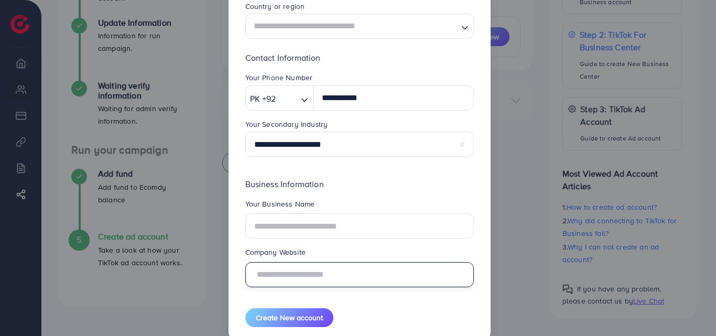
click at [325, 276] on fieldset "Company Website" at bounding box center [359, 267] width 229 height 40
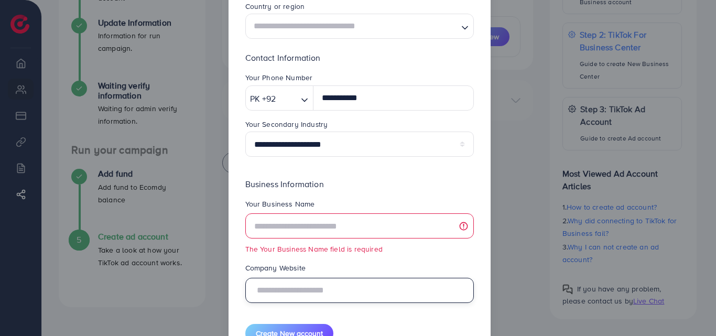
type input "*"
type input "**********"
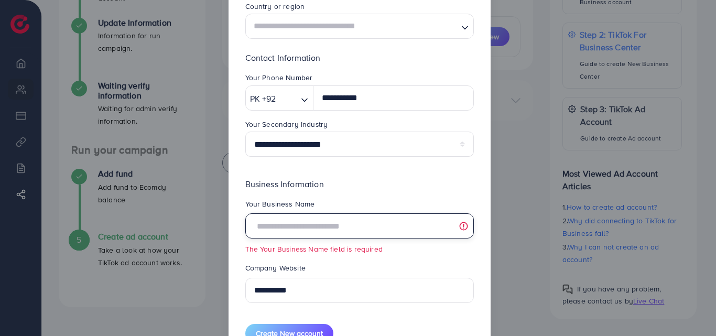
click at [339, 230] on input "text" at bounding box center [359, 225] width 229 height 25
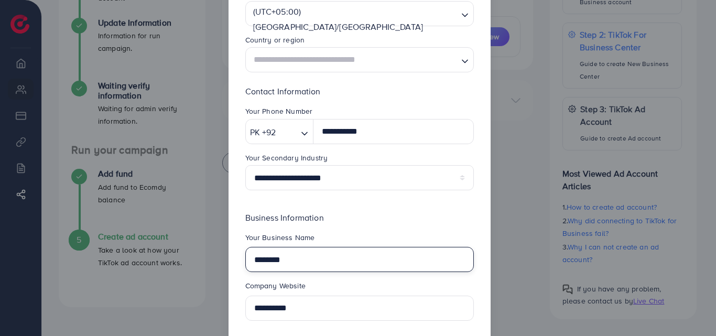
scroll to position [0, 0]
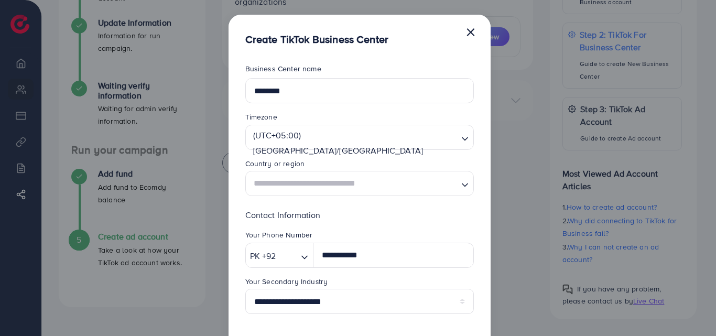
type input "********"
click at [350, 184] on input "Search for option" at bounding box center [353, 183] width 207 height 19
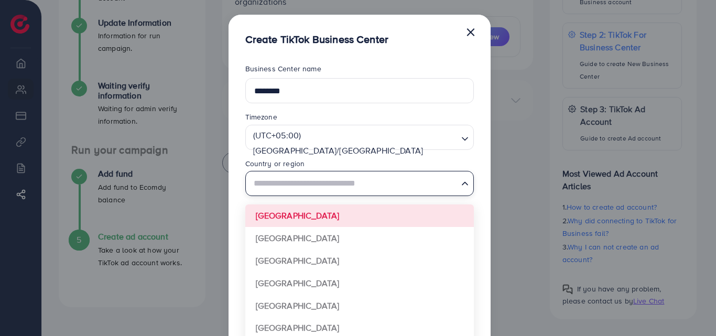
type input "********"
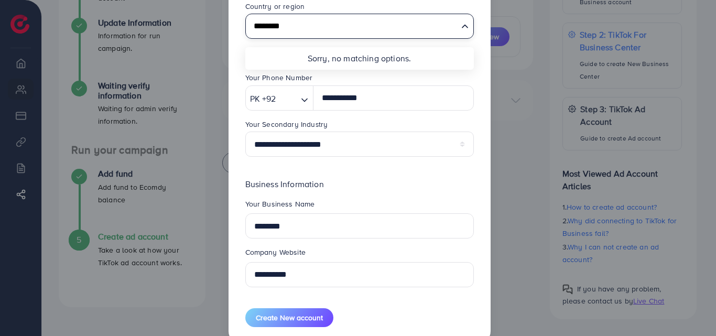
scroll to position [180, 0]
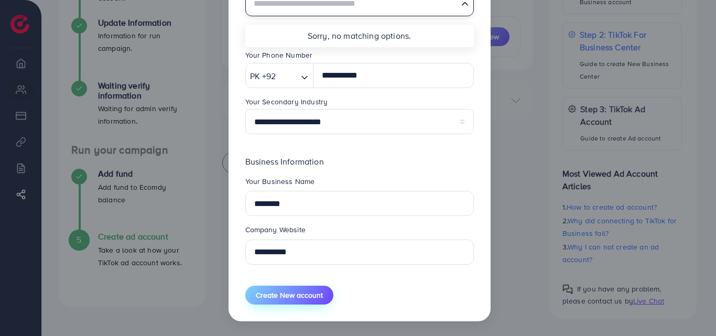
click at [298, 296] on span "Create New account" at bounding box center [289, 295] width 67 height 10
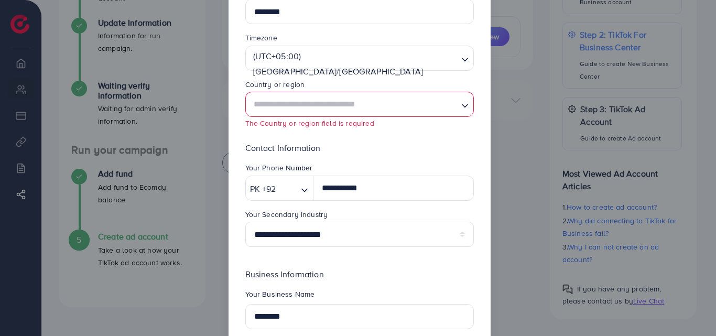
scroll to position [75, 0]
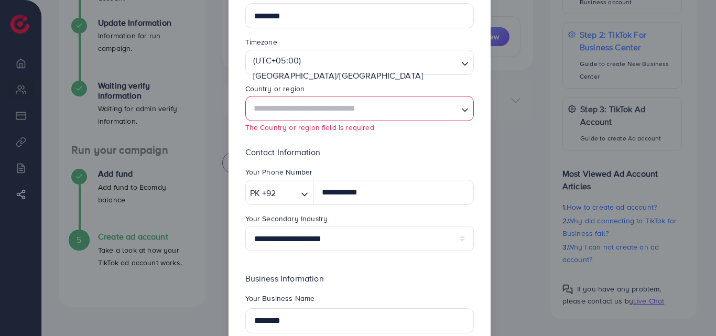
click at [335, 106] on input "Search for option" at bounding box center [353, 108] width 207 height 19
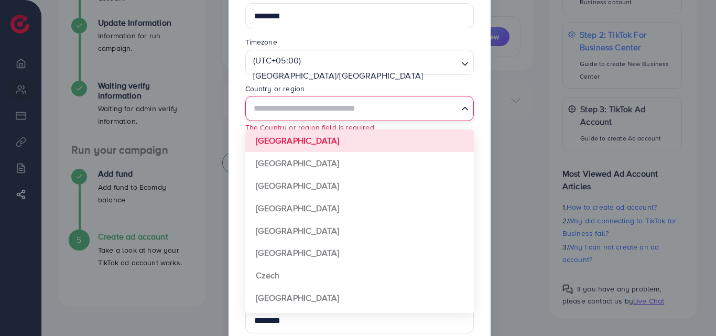
type input "********"
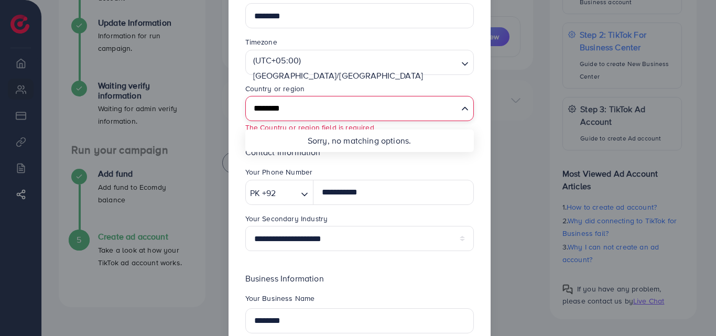
click at [410, 138] on li "Sorry, no matching options." at bounding box center [359, 141] width 229 height 23
click at [469, 84] on div "Country or region" at bounding box center [359, 89] width 229 height 13
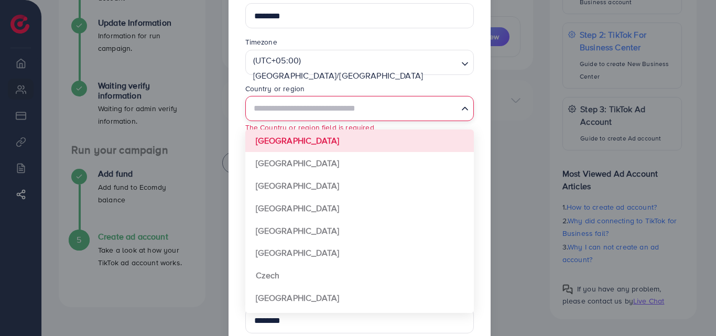
click at [355, 112] on input "Search for option" at bounding box center [353, 108] width 207 height 19
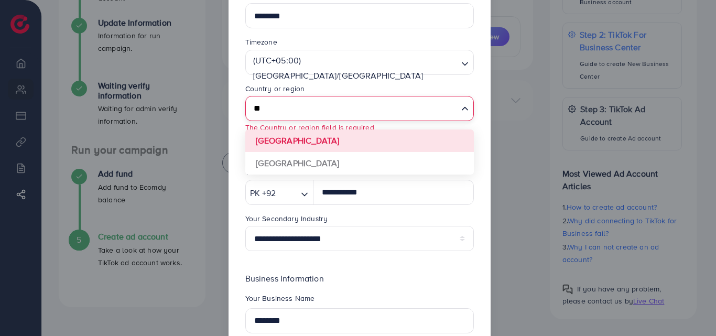
type input "*"
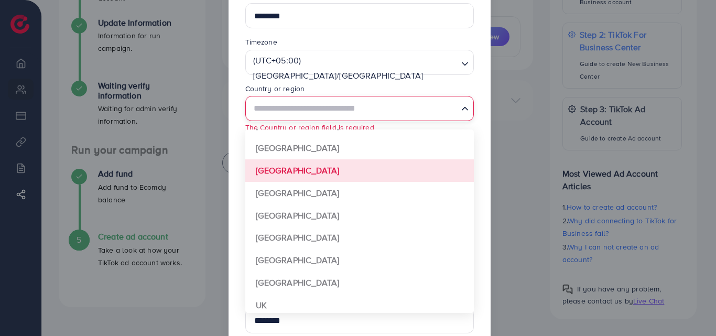
scroll to position [782, 0]
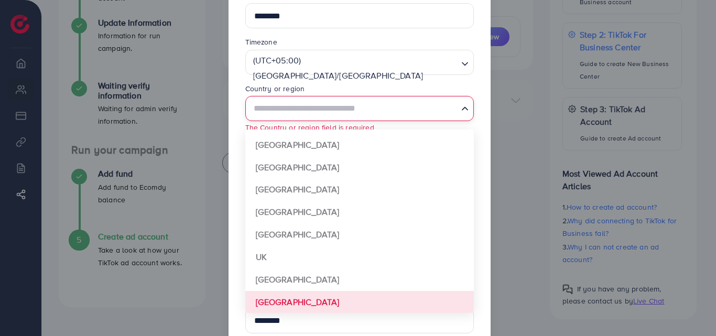
click at [356, 302] on form "**********" at bounding box center [359, 204] width 229 height 433
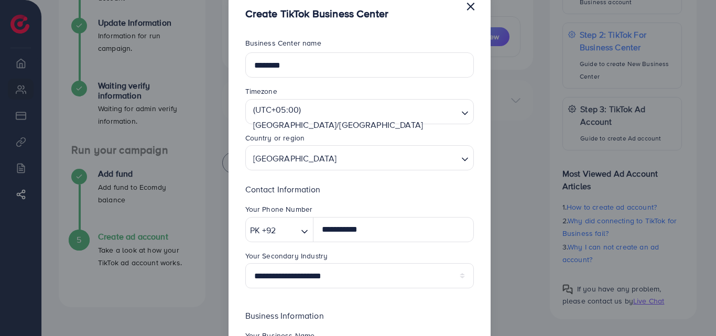
scroll to position [23, 0]
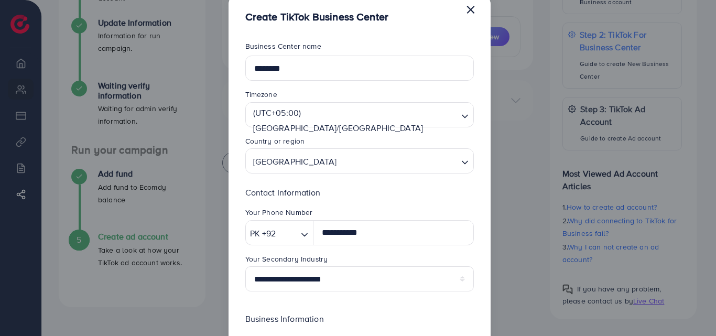
click at [341, 158] on input "Search for option" at bounding box center [398, 161] width 117 height 19
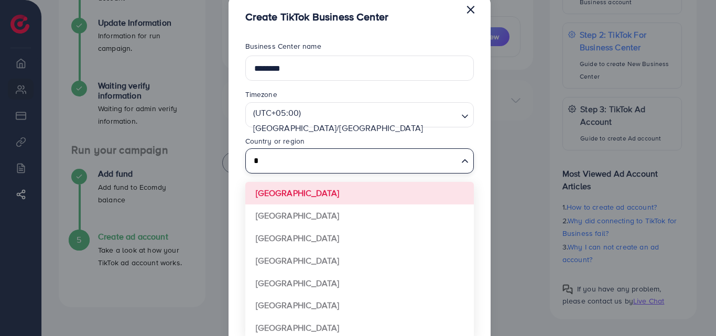
scroll to position [0, 0]
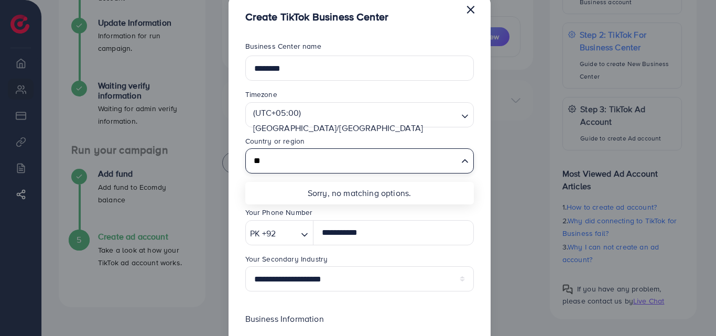
type input "*"
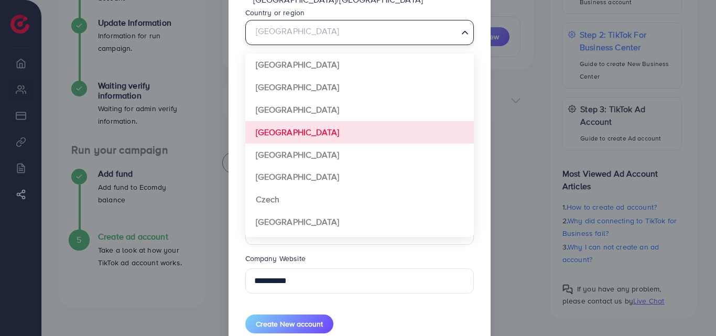
scroll to position [127, 0]
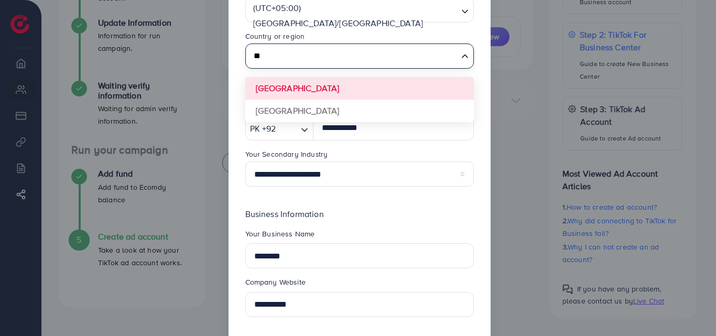
type input "*"
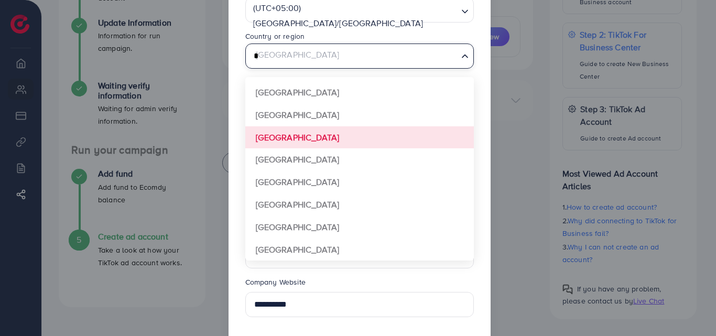
scroll to position [0, 0]
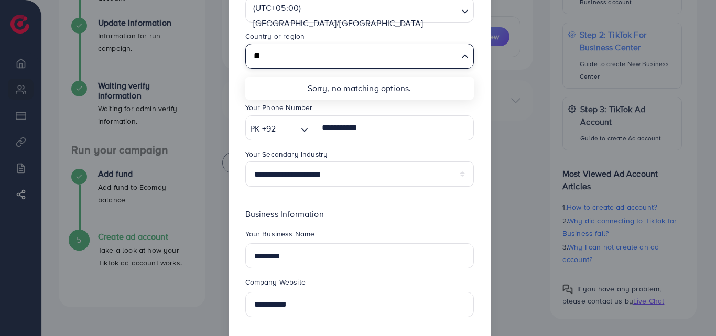
type input "*"
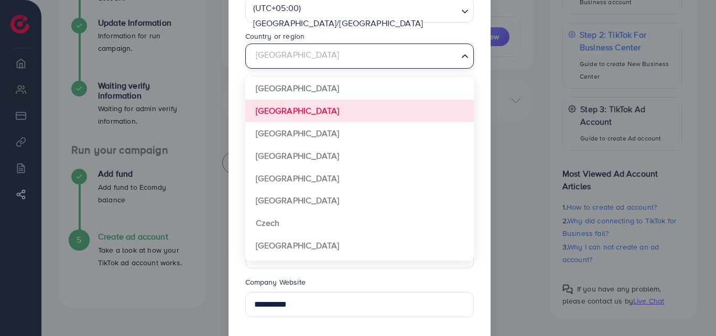
click at [308, 63] on input "Search for option" at bounding box center [353, 56] width 207 height 19
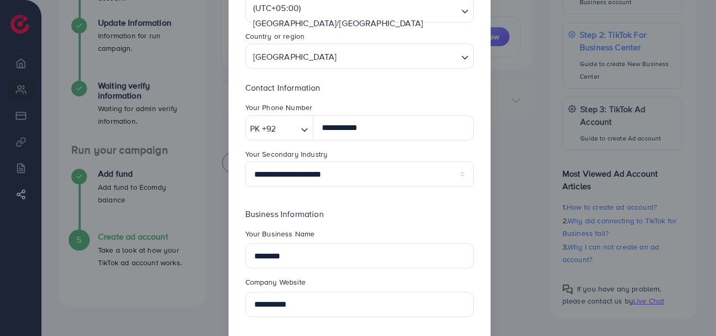
click at [338, 33] on div "Country or region" at bounding box center [359, 37] width 229 height 13
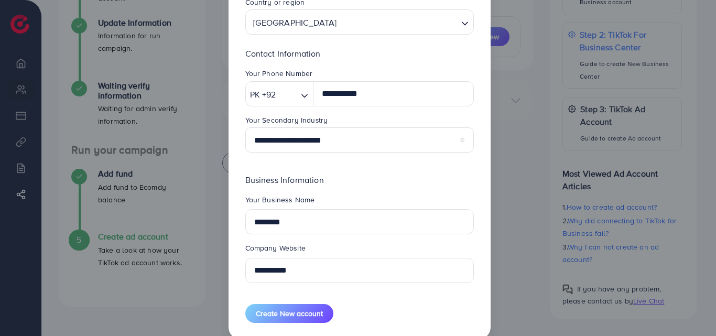
scroll to position [180, 0]
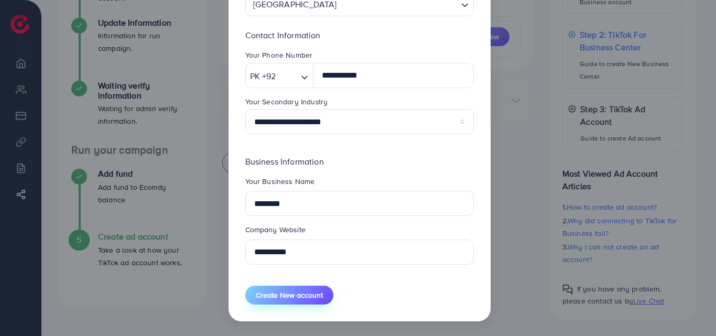
click at [307, 297] on span "Create New account" at bounding box center [289, 295] width 67 height 10
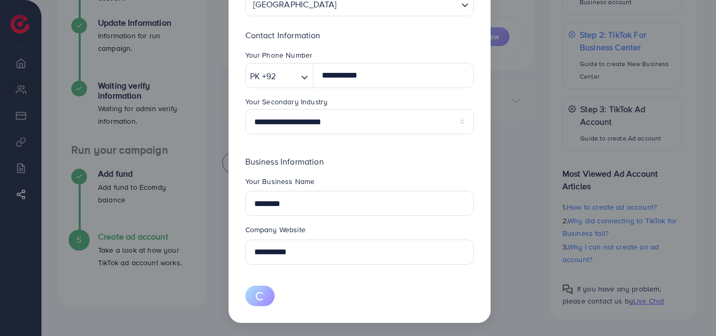
select select
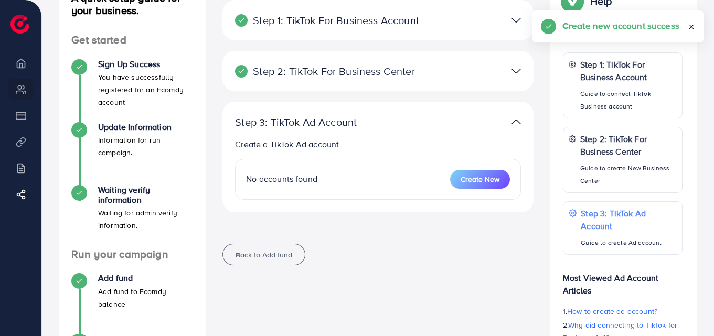
scroll to position [85, 0]
click at [479, 179] on span "Create New" at bounding box center [479, 180] width 39 height 10
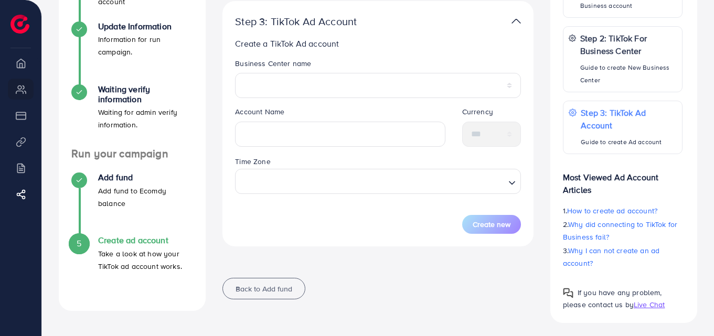
scroll to position [190, 0]
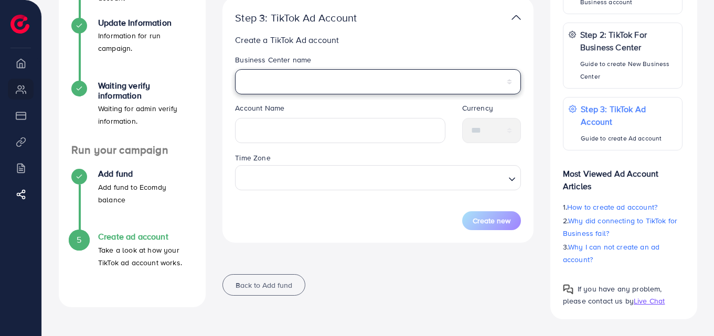
click at [311, 79] on select "********" at bounding box center [378, 81] width 286 height 25
select select "**********"
click at [235, 69] on select "********" at bounding box center [378, 81] width 286 height 25
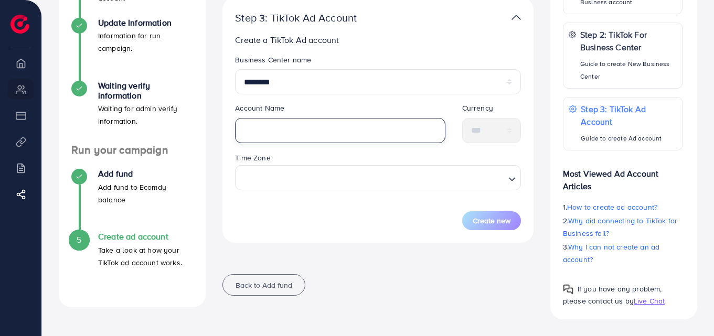
click at [289, 125] on input "text" at bounding box center [340, 130] width 210 height 25
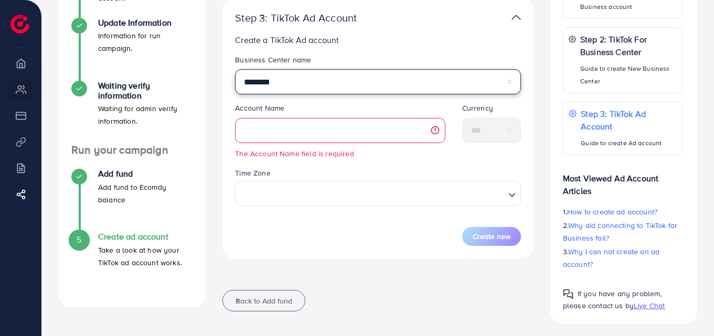
click at [351, 79] on select "********" at bounding box center [378, 81] width 286 height 25
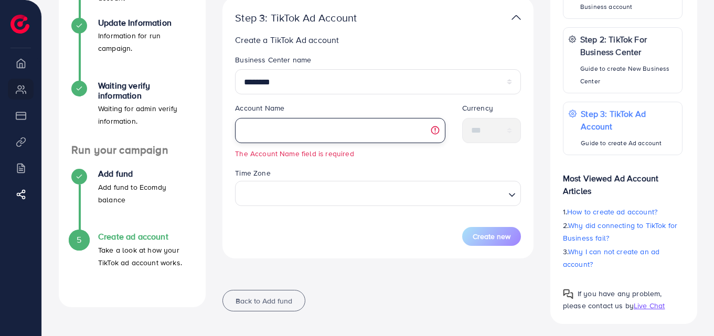
click at [307, 139] on input "text" at bounding box center [340, 130] width 210 height 25
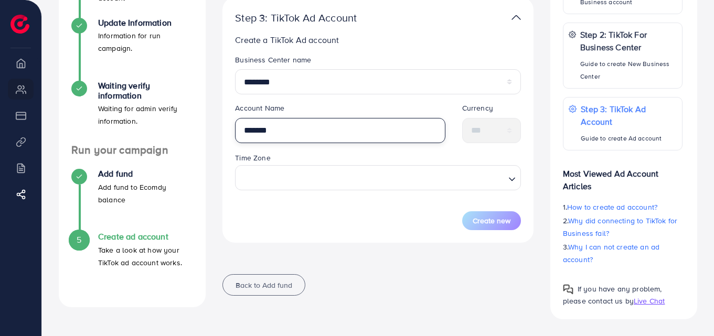
type input "*******"
click at [416, 188] on div "Loading..." at bounding box center [378, 177] width 286 height 25
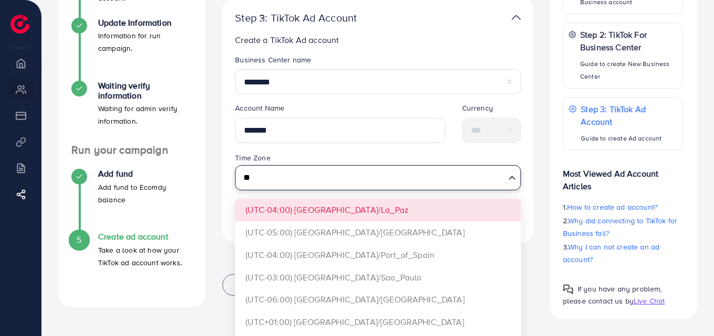
type input "*"
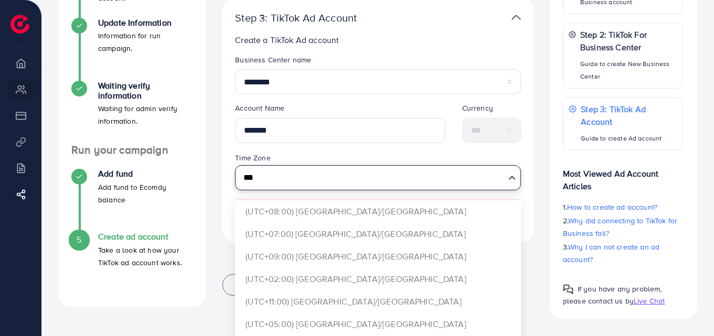
scroll to position [262, 0]
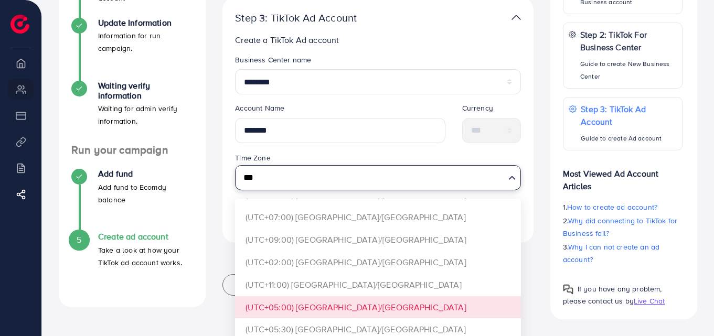
type input "***"
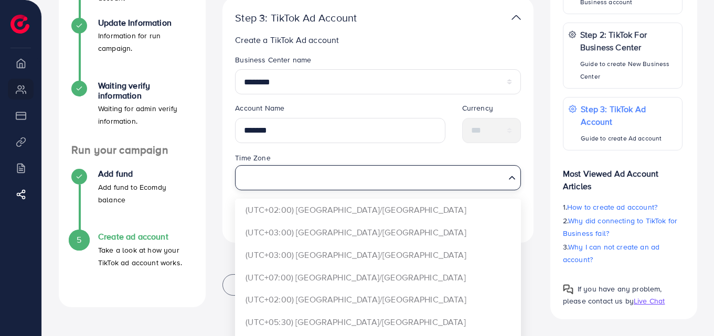
click at [324, 307] on div "Ecomdy Balance: $51 Step 1: TikTok For Business Account Connect to TikTok for B…" at bounding box center [378, 92] width 328 height 434
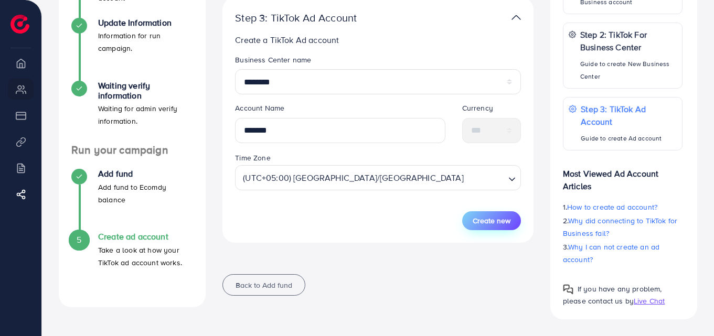
click at [478, 222] on span "Create new" at bounding box center [491, 221] width 38 height 10
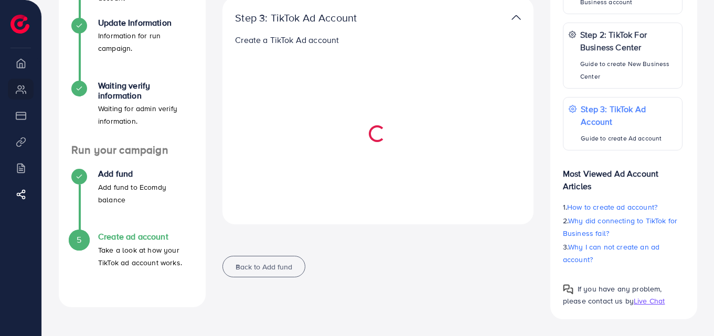
select select
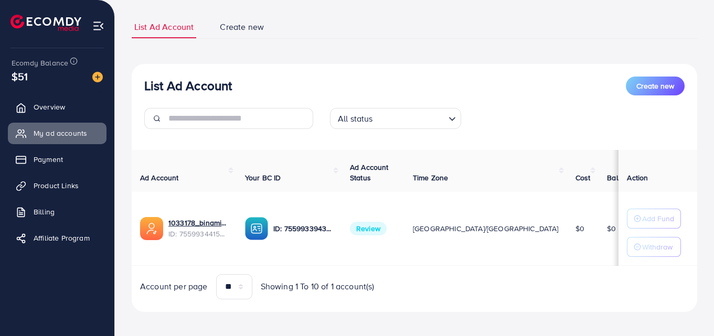
scroll to position [70, 0]
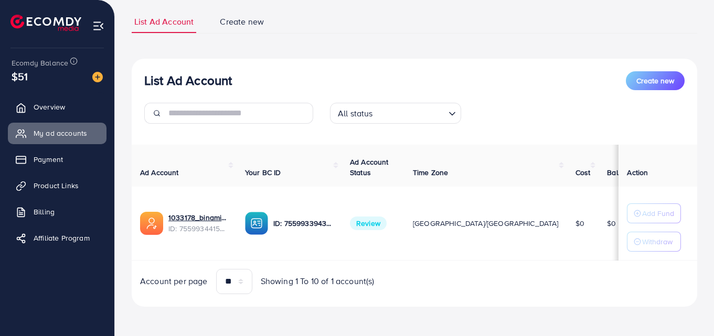
drag, startPoint x: 525, startPoint y: 256, endPoint x: 442, endPoint y: 256, distance: 82.9
click at [442, 256] on tr "1033178_binamin_1760184444059 ID: 7559934415770779649 ID: 7559933943942479873 R…" at bounding box center [495, 224] width 726 height 74
click at [650, 207] on p "Add Fund" at bounding box center [658, 213] width 32 height 13
click at [589, 132] on div "List Ad Account Create new All status Loading... Ad Account Your BC ID Ad Accou…" at bounding box center [414, 183] width 565 height 248
drag, startPoint x: 540, startPoint y: 256, endPoint x: 489, endPoint y: 256, distance: 50.3
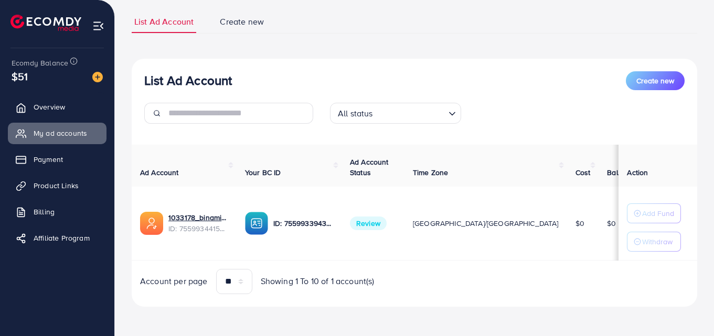
click at [489, 256] on tr "1033178_binamin_1760184444059 ID: 7559934415770779649 ID: 7559933943942479873 R…" at bounding box center [495, 224] width 726 height 74
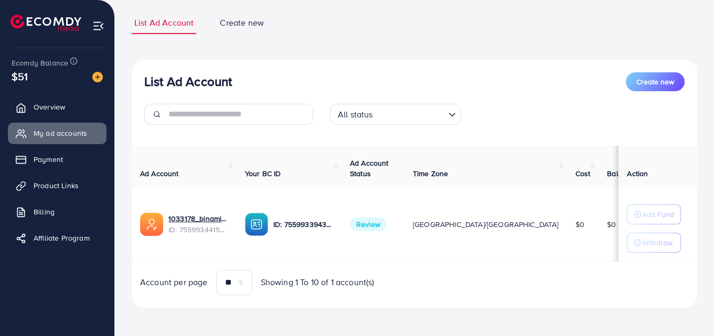
scroll to position [70, 0]
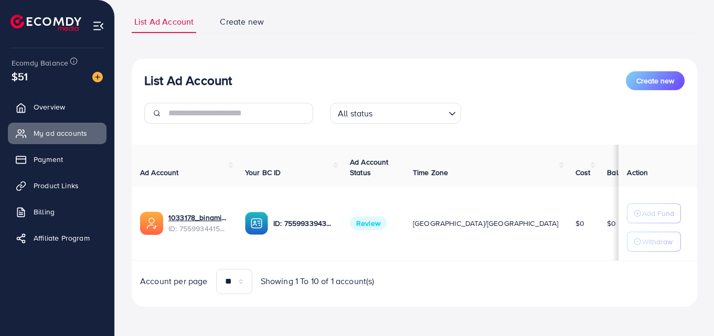
click at [255, 22] on span "Create new" at bounding box center [242, 22] width 44 height 12
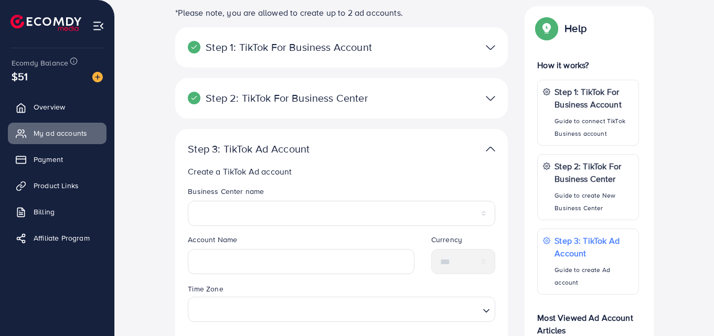
scroll to position [262, 0]
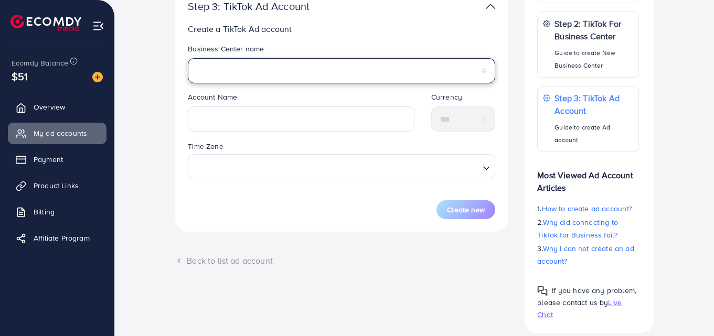
click at [261, 66] on select "********" at bounding box center [341, 70] width 307 height 25
select select "**********"
click at [188, 58] on select "********" at bounding box center [341, 70] width 307 height 25
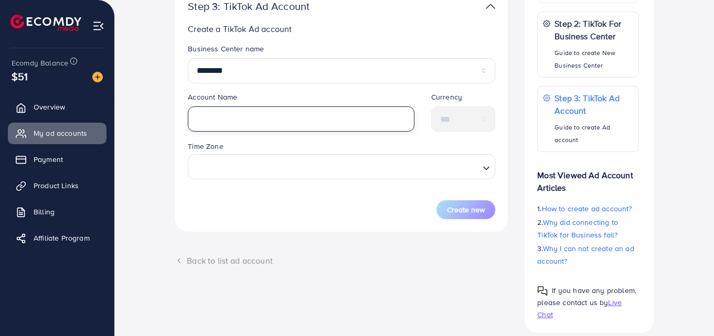
click at [216, 117] on input "text" at bounding box center [301, 118] width 227 height 25
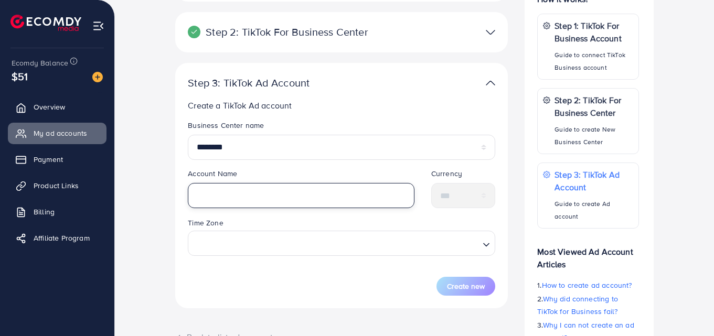
scroll to position [52, 0]
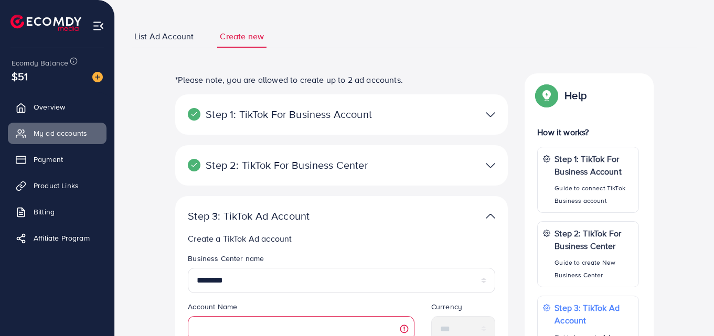
click at [194, 34] on link "List Ad Account" at bounding box center [164, 36] width 65 height 23
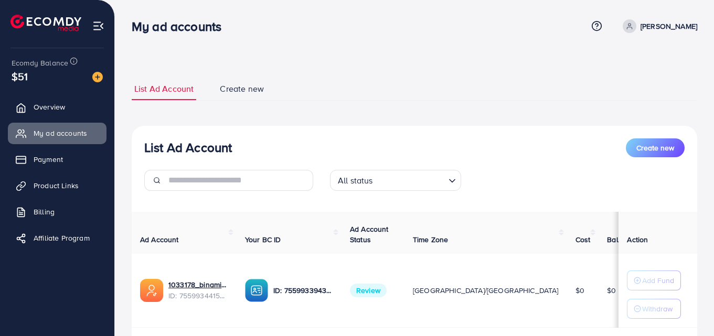
scroll to position [52, 0]
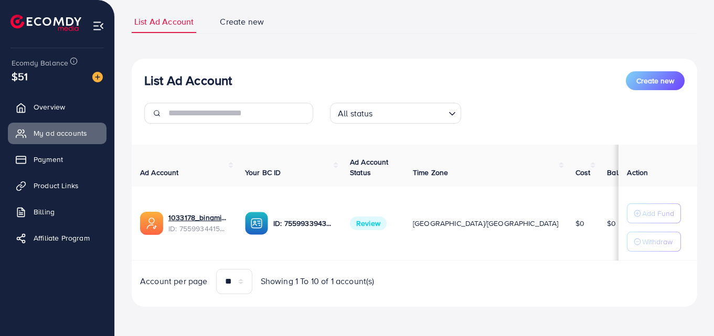
scroll to position [70, 0]
